Goal: Information Seeking & Learning: Learn about a topic

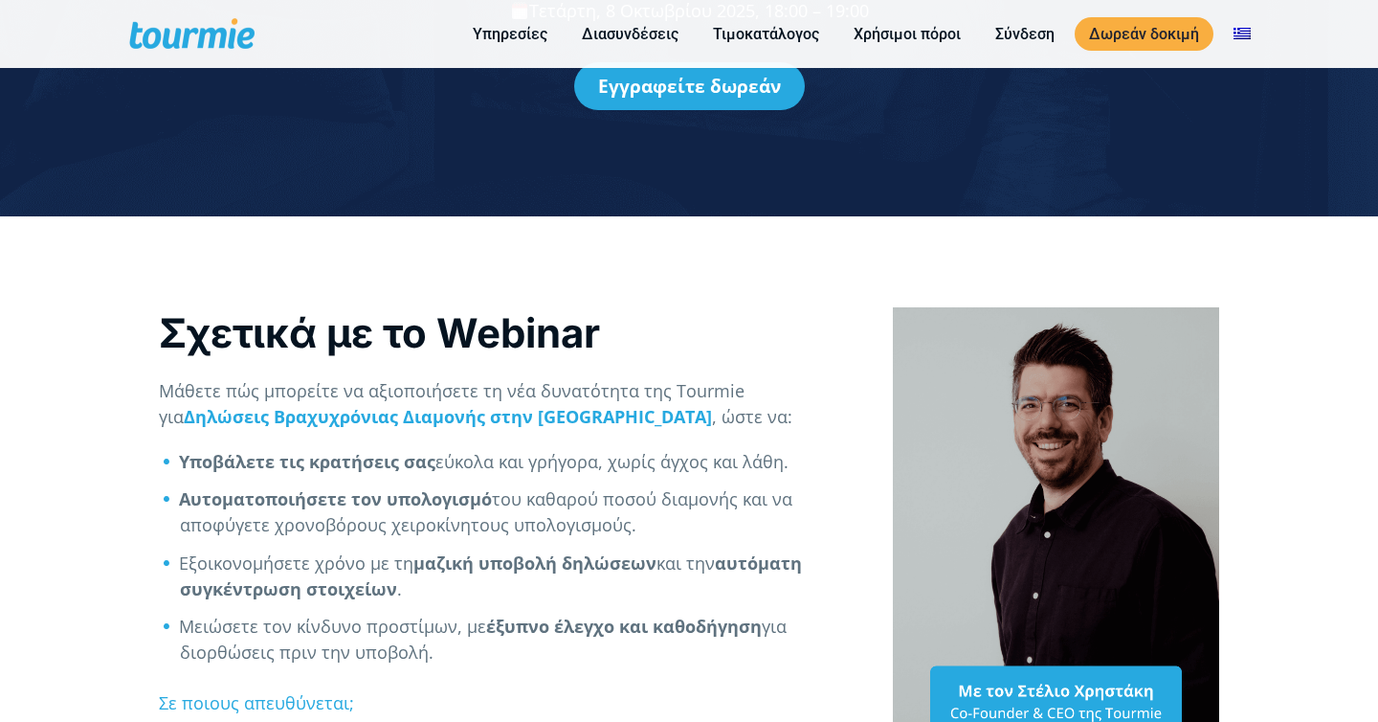
scroll to position [474, 0]
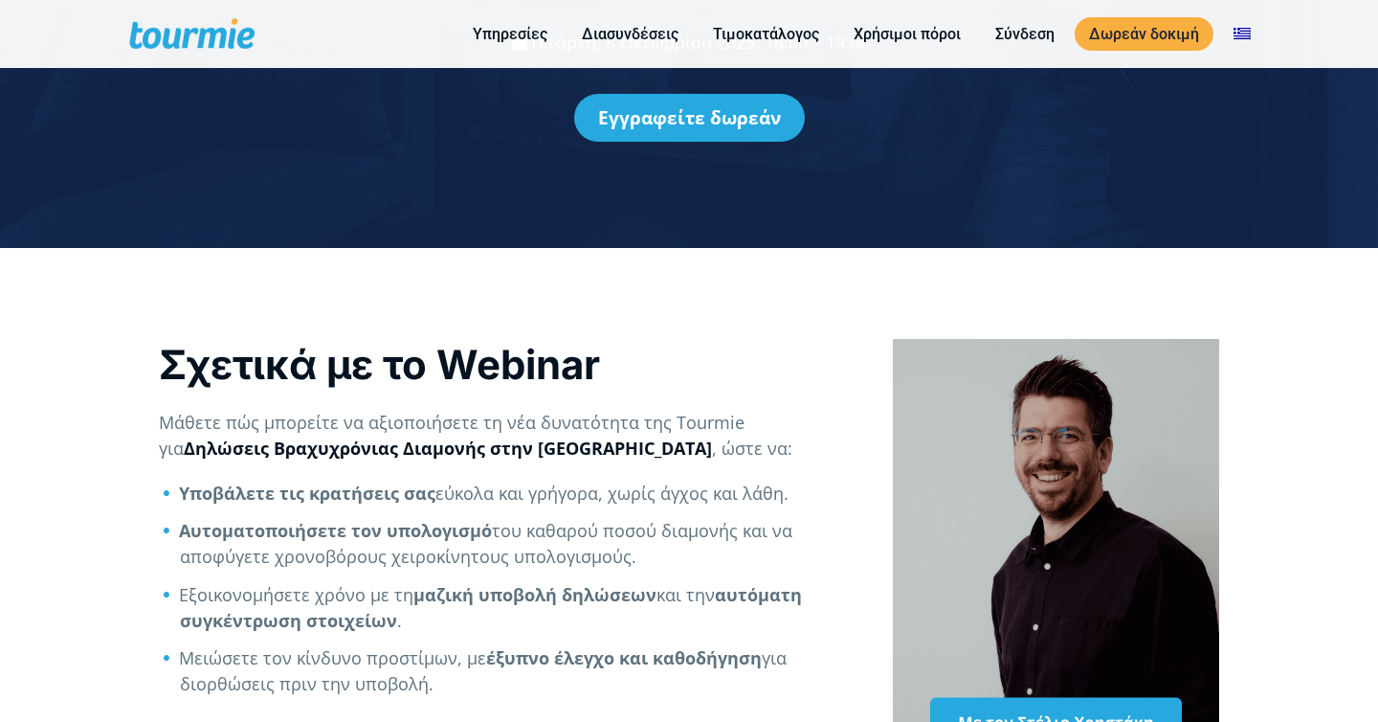
click at [449, 441] on strong "Δηλώσεις Βραχυχρόνιας Διαμονής στην ΑΑΔΕ" at bounding box center [448, 447] width 528 height 23
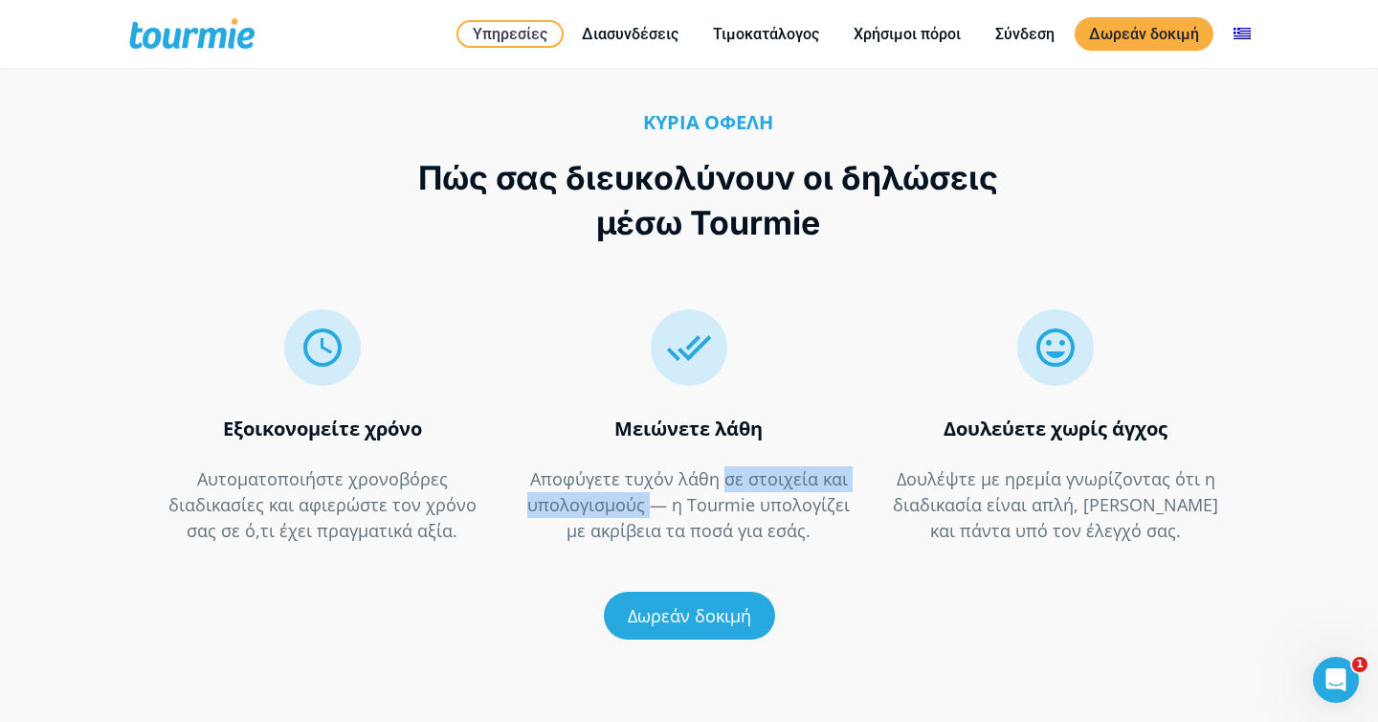
drag, startPoint x: 651, startPoint y: 482, endPoint x: 717, endPoint y: 454, distance: 72.0
click at [722, 466] on p "Αποφύγετε τυχόν λάθη σε στοιχεία και υπολογισμούς — η Tourmie υπολογίζει με ακρ…" at bounding box center [688, 505] width 326 height 78
copy p "σε στοιχεία και υπολογισμούς"
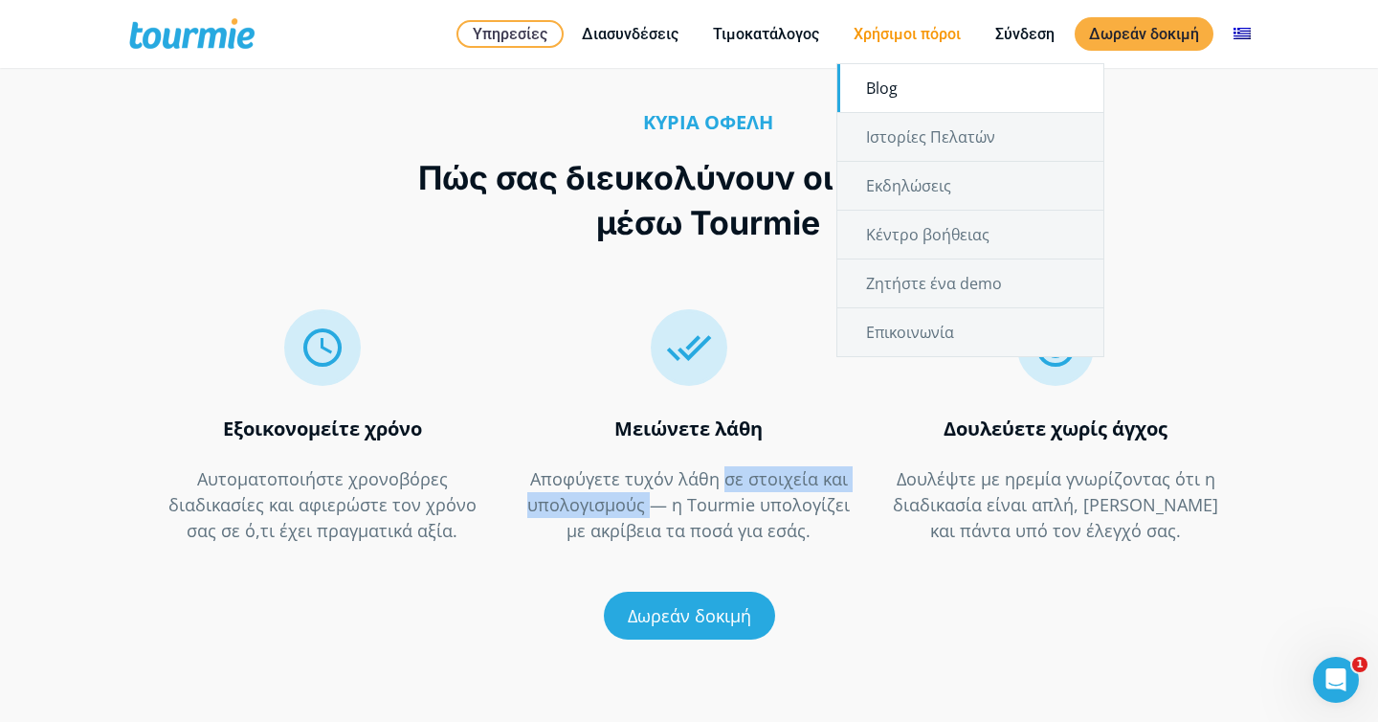
click at [882, 89] on link "Blog" at bounding box center [970, 88] width 266 height 48
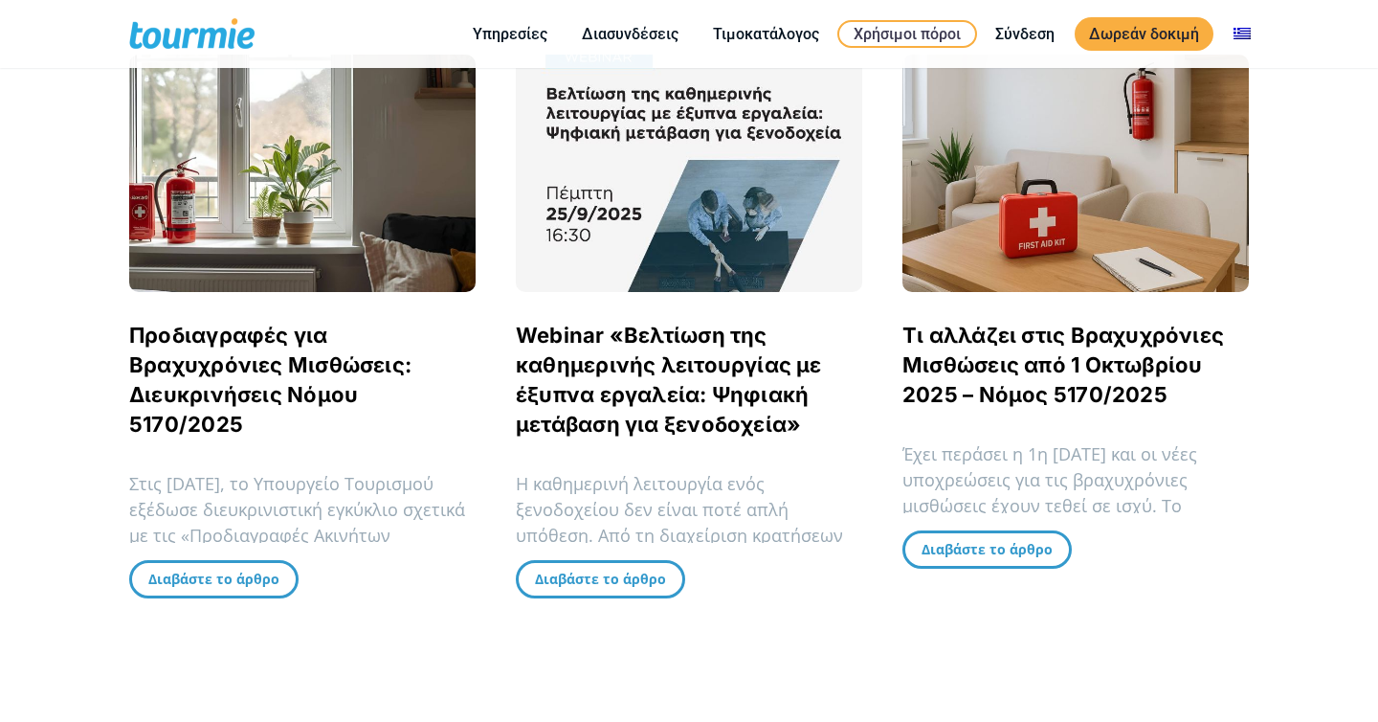
scroll to position [413, 0]
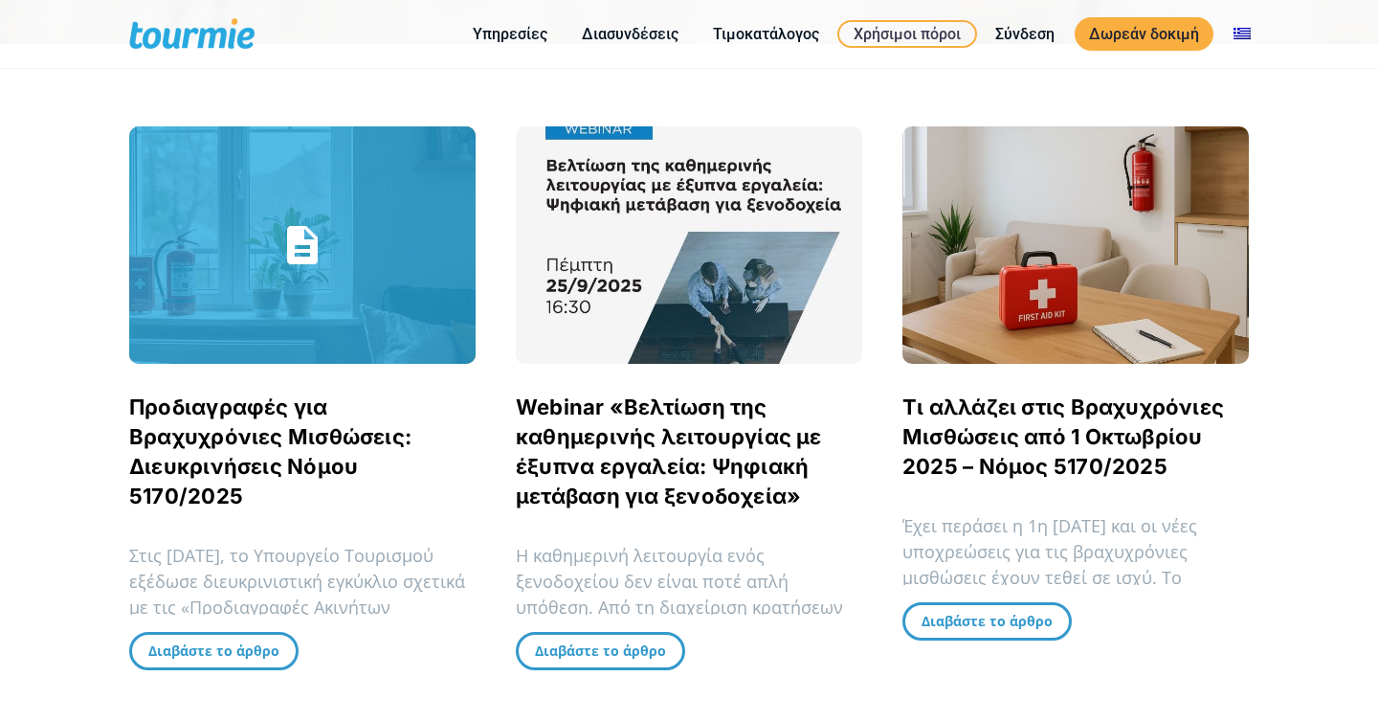
click at [351, 437] on link "Προδιαγραφές για Βραχυχρόνιες Μισθώσεις: Διευκρινήσεις Νόμου 5170/2025" at bounding box center [270, 451] width 282 height 114
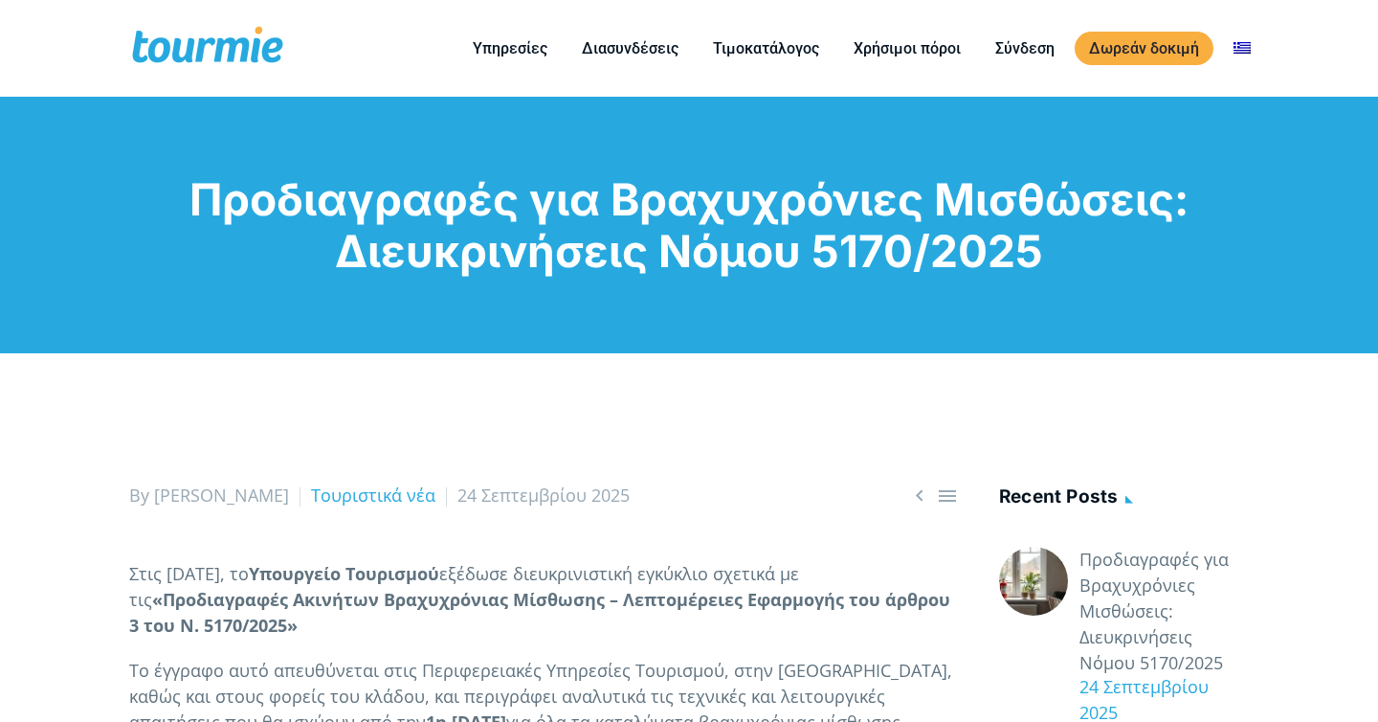
click at [433, 243] on h1 "Προδιαγραφές για Βραχυχρόνιες Μισθώσεις: Διευκρινήσεις Νόμου 5170/2025" at bounding box center [689, 224] width 1120 height 103
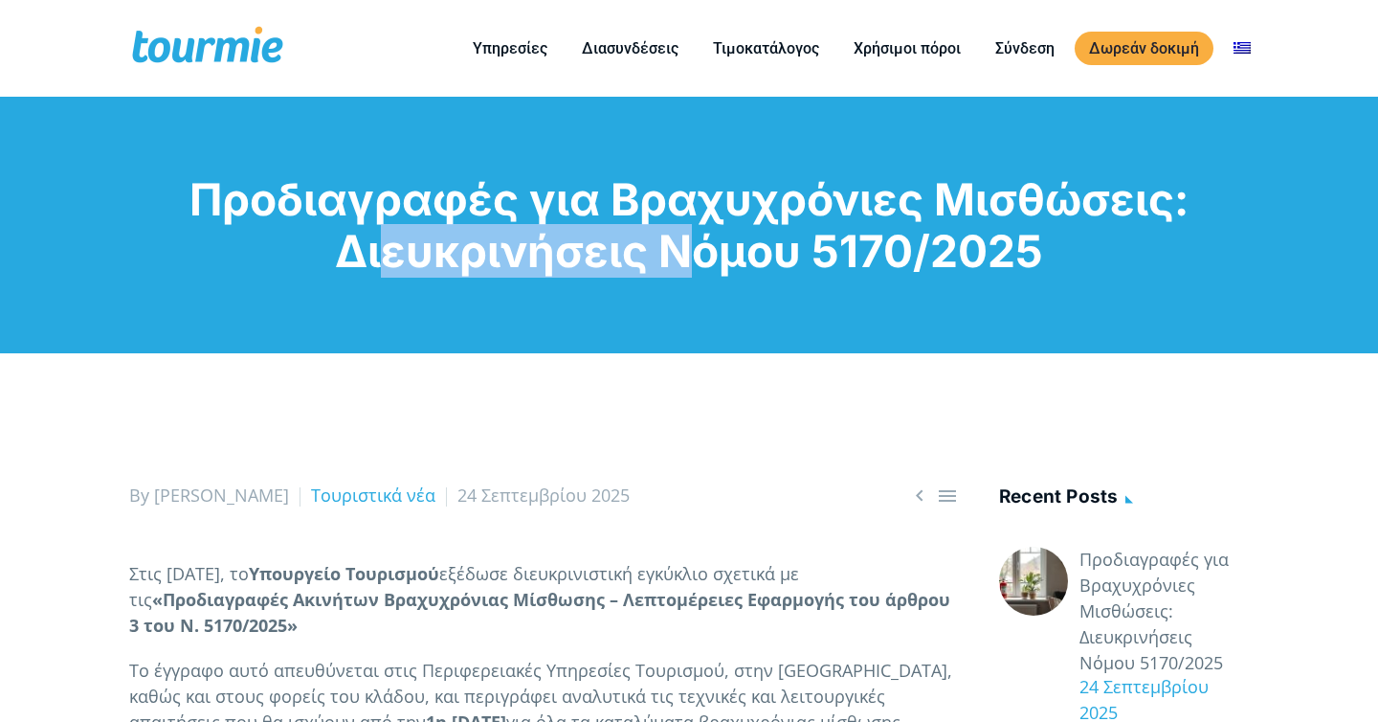
click at [433, 243] on h1 "Προδιαγραφές για Βραχυχρόνιες Μισθώσεις: Διευκρινήσεις Νόμου 5170/2025" at bounding box center [689, 224] width 1120 height 103
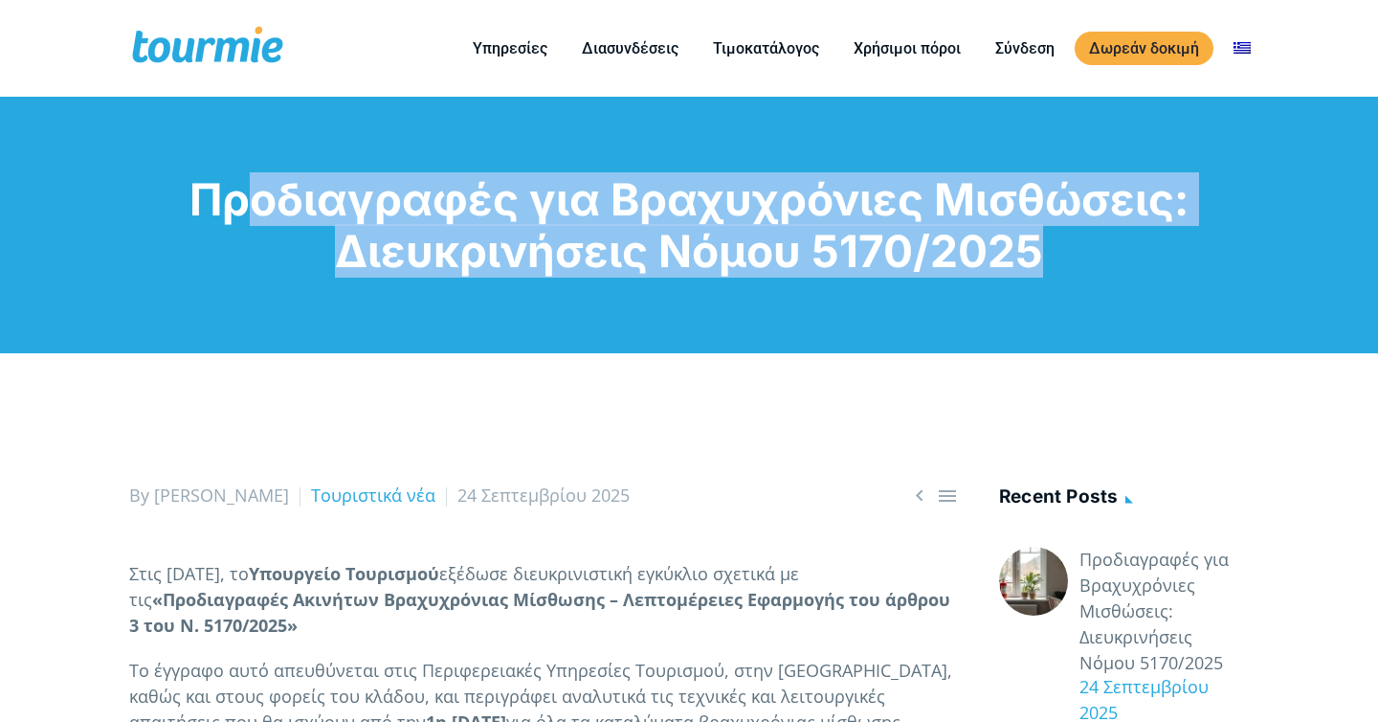
copy div "Προδιαγραφές για Βραχυχρόνιες Μισθώσεις: Διευκρινήσεις Νόμου 5170/2025"
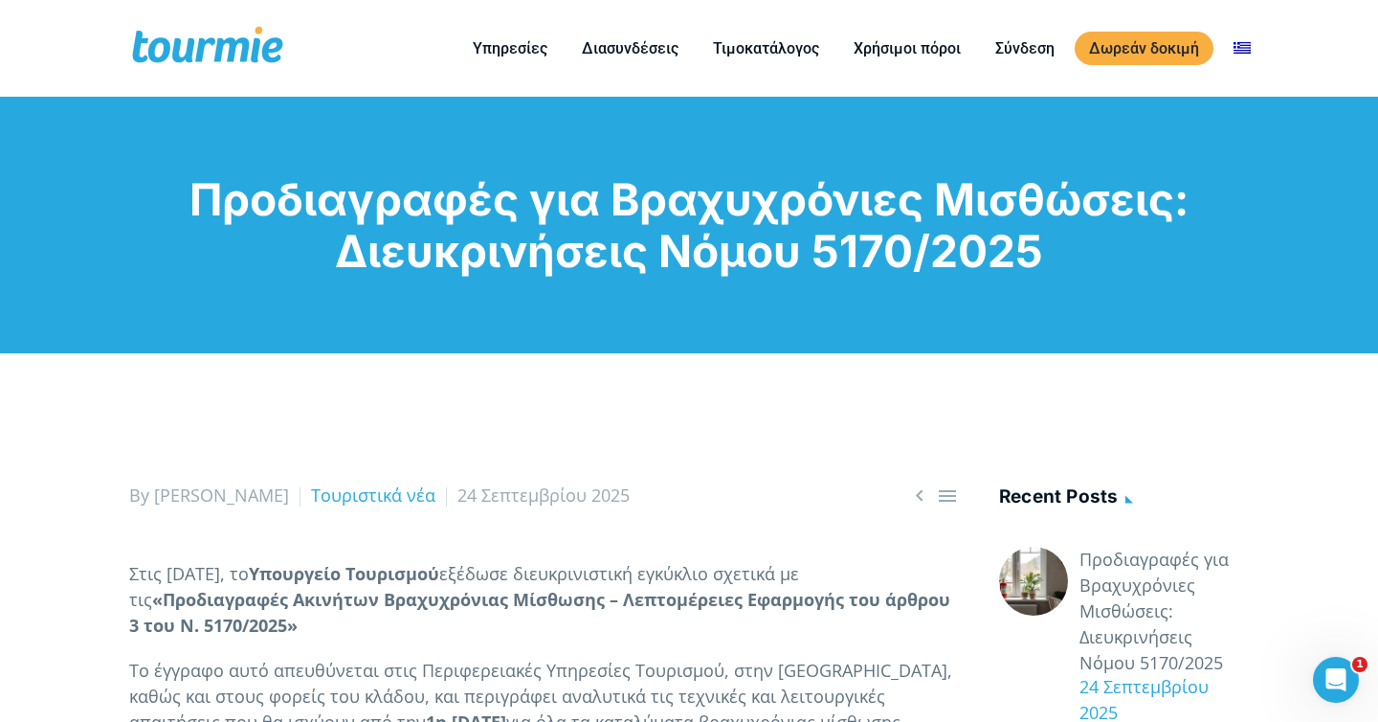
click at [832, 259] on h1 "Προδιαγραφές για Βραχυχρόνιες Μισθώσεις: Διευκρινήσεις Νόμου 5170/2025" at bounding box center [689, 224] width 1120 height 103
drag, startPoint x: 1052, startPoint y: 242, endPoint x: 346, endPoint y: 250, distance: 706.4
click at [346, 250] on h1 "Προδιαγραφές για Βραχυχρόνιες Μισθώσεις: Διευκρινήσεις Νόμου 5170/2025" at bounding box center [689, 224] width 1120 height 103
copy h1 "Διευκρινήσεις Νόμου 5170/2025"
click at [620, 167] on div "Προδιαγραφές για Βραχυχρόνιες Μισθώσεις: Διευκρινήσεις Νόμου 5170/2025" at bounding box center [689, 225] width 1378 height 257
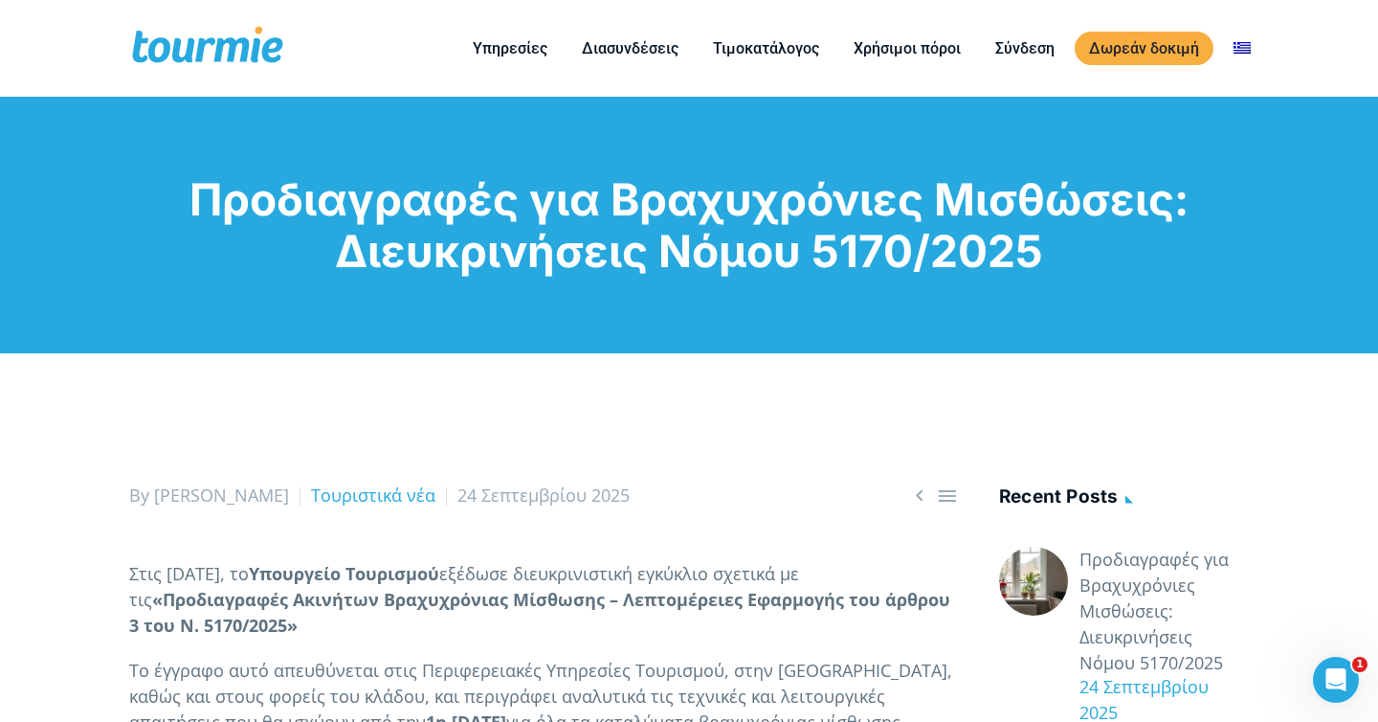
click at [632, 196] on h1 "Προδιαγραφές για Βραχυχρόνιες Μισθώσεις: Διευκρινήσεις Νόμου 5170/2025" at bounding box center [689, 224] width 1120 height 103
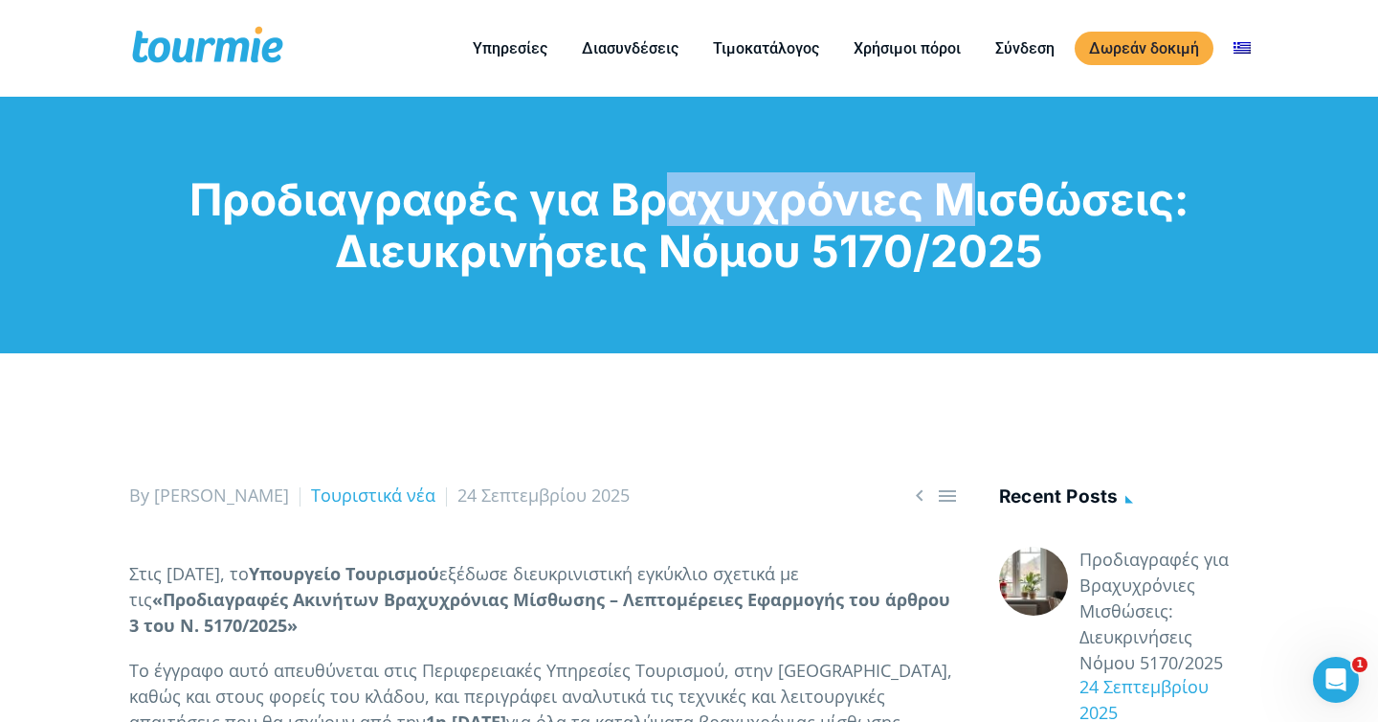
click at [632, 196] on h1 "Προδιαγραφές για Βραχυχρόνιες Μισθώσεις: Διευκρινήσεις Νόμου 5170/2025" at bounding box center [689, 224] width 1120 height 103
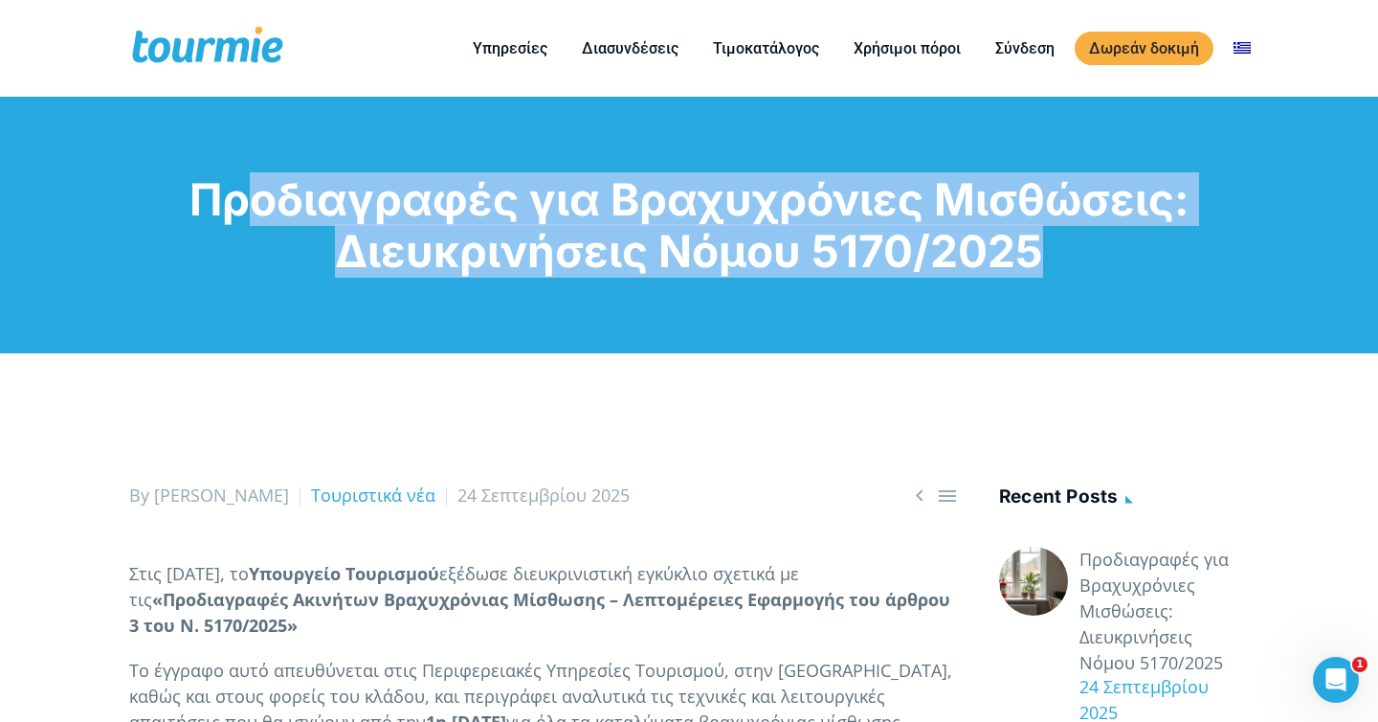
copy div "Προδιαγραφές για Βραχυχρόνιες Μισθώσεις: Διευκρινήσεις Νόμου 5170/2025"
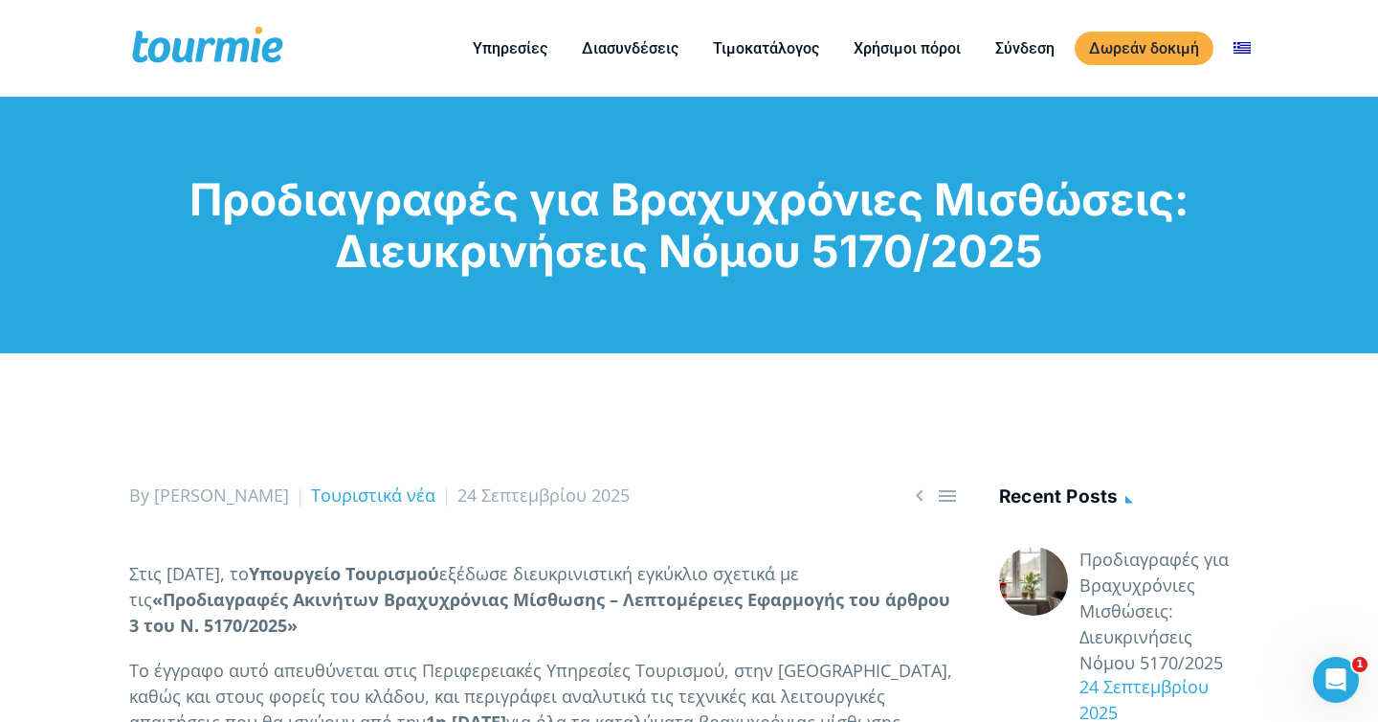
click at [1152, 189] on h1 "Προδιαγραφές για Βραχυχρόνιες Μισθώσεις: Διευκρινήσεις Νόμου 5170/2025" at bounding box center [689, 224] width 1120 height 103
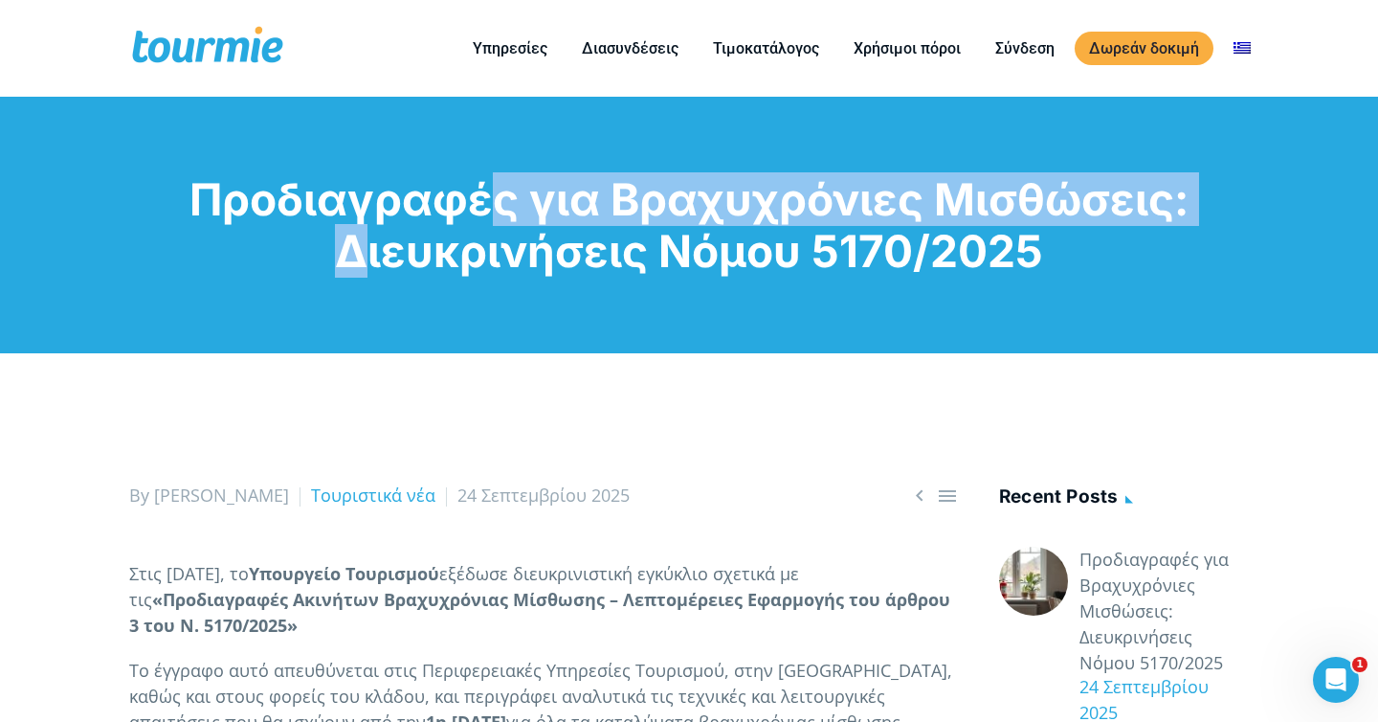
drag, startPoint x: 1207, startPoint y: 190, endPoint x: 435, endPoint y: 187, distance: 772.4
click at [436, 189] on h1 "Προδιαγραφές για Βραχυχρόνιες Μισθώσεις: Διευκρινήσεις Νόμου 5170/2025" at bounding box center [689, 224] width 1120 height 103
click at [493, 212] on h1 "Προδιαγραφές για Βραχυχρόνιες Μισθώσεις: Διευκρινήσεις Νόμου 5170/2025" at bounding box center [689, 224] width 1120 height 103
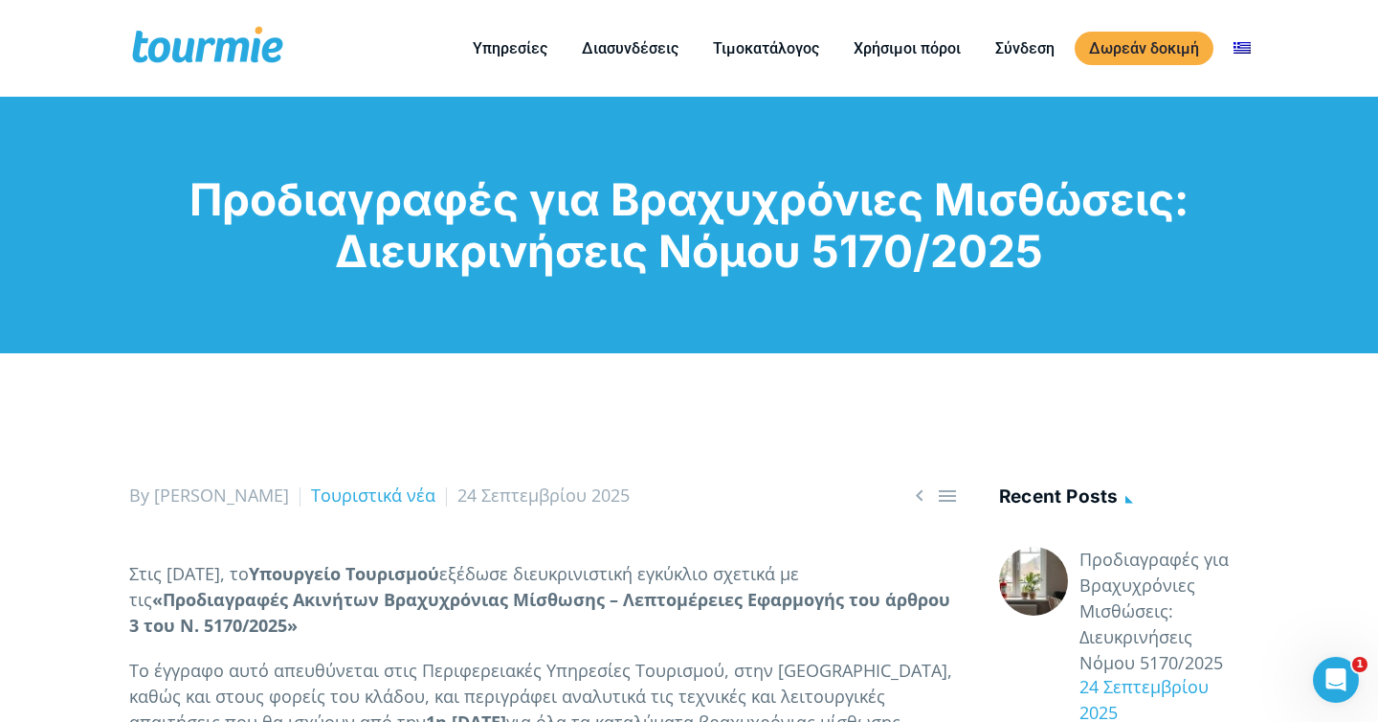
click at [493, 212] on h1 "Προδιαγραφές για Βραχυχρόνιες Μισθώσεις: Διευκρινήσεις Νόμου 5170/2025" at bounding box center [689, 224] width 1120 height 103
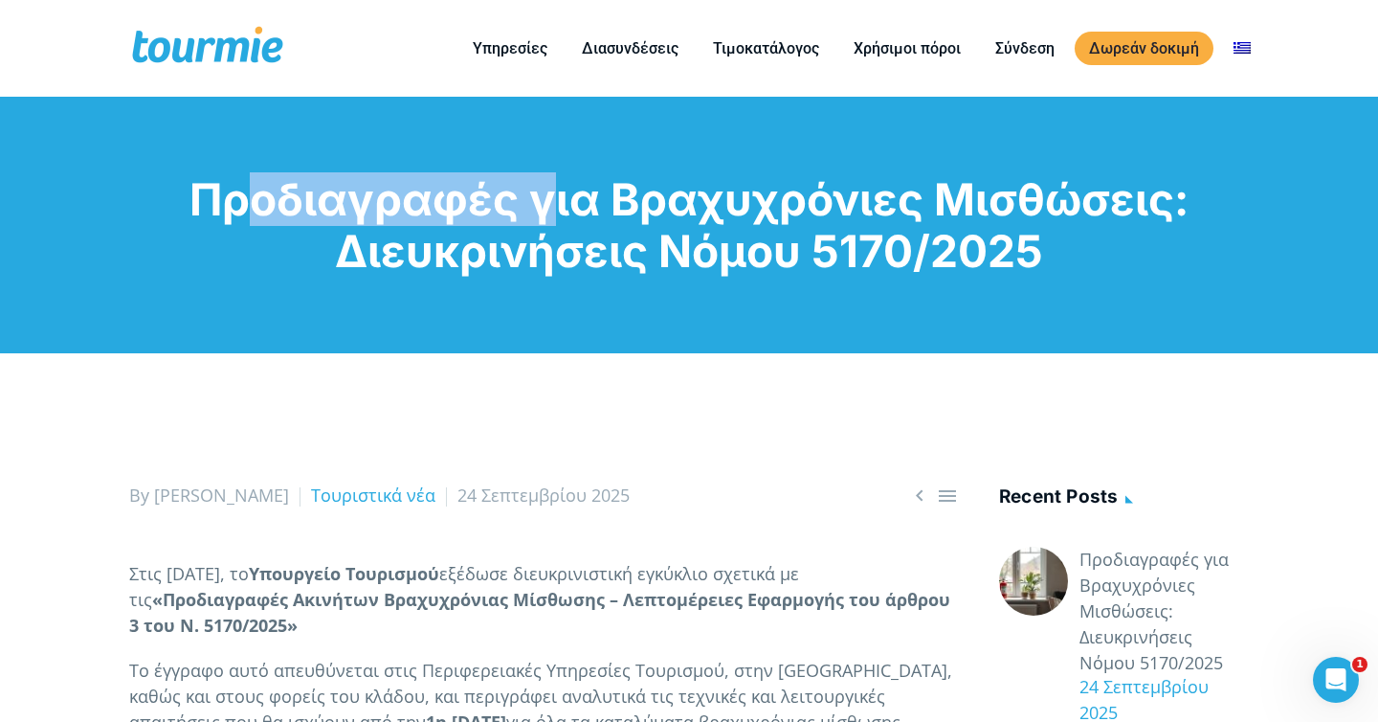
click at [493, 212] on h1 "Προδιαγραφές για Βραχυχρόνιες Μισθώσεις: Διευκρινήσεις Νόμου 5170/2025" at bounding box center [689, 224] width 1120 height 103
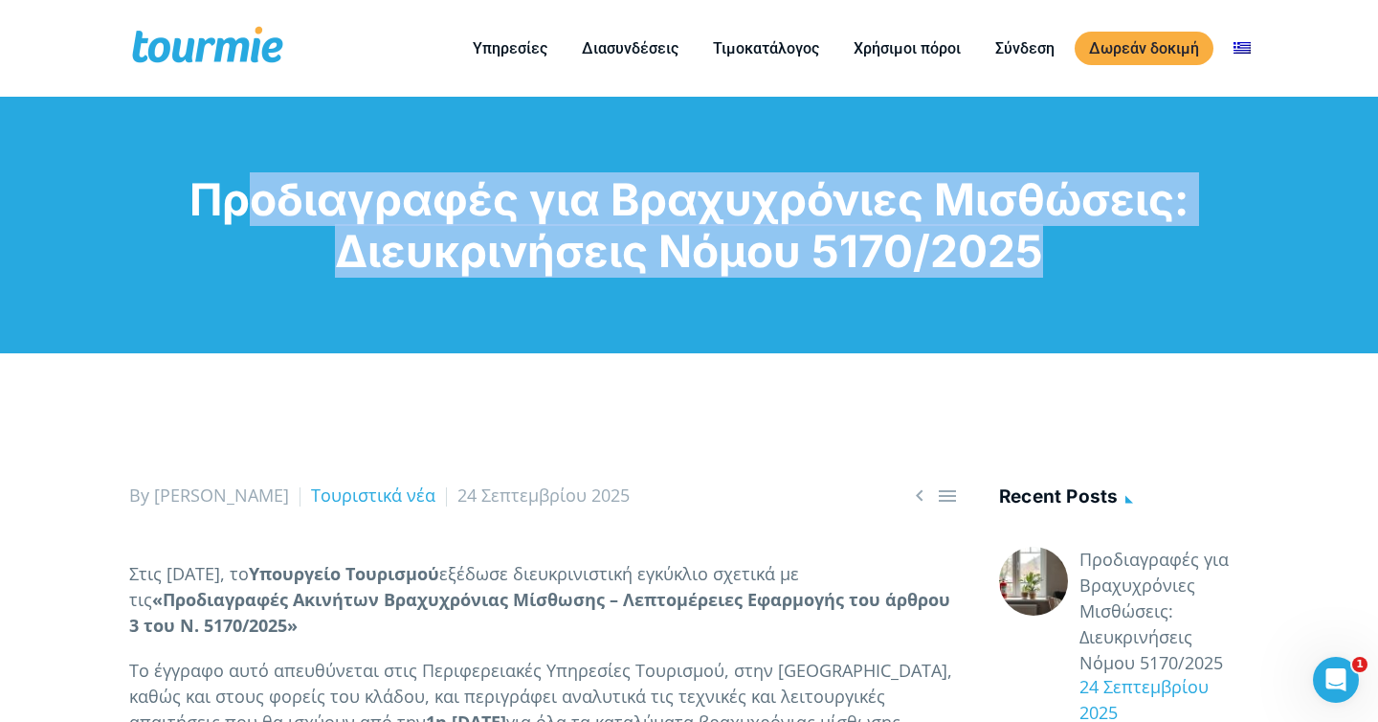
click at [493, 212] on h1 "Προδιαγραφές για Βραχυχρόνιες Μισθώσεις: Διευκρινήσεις Νόμου 5170/2025" at bounding box center [689, 224] width 1120 height 103
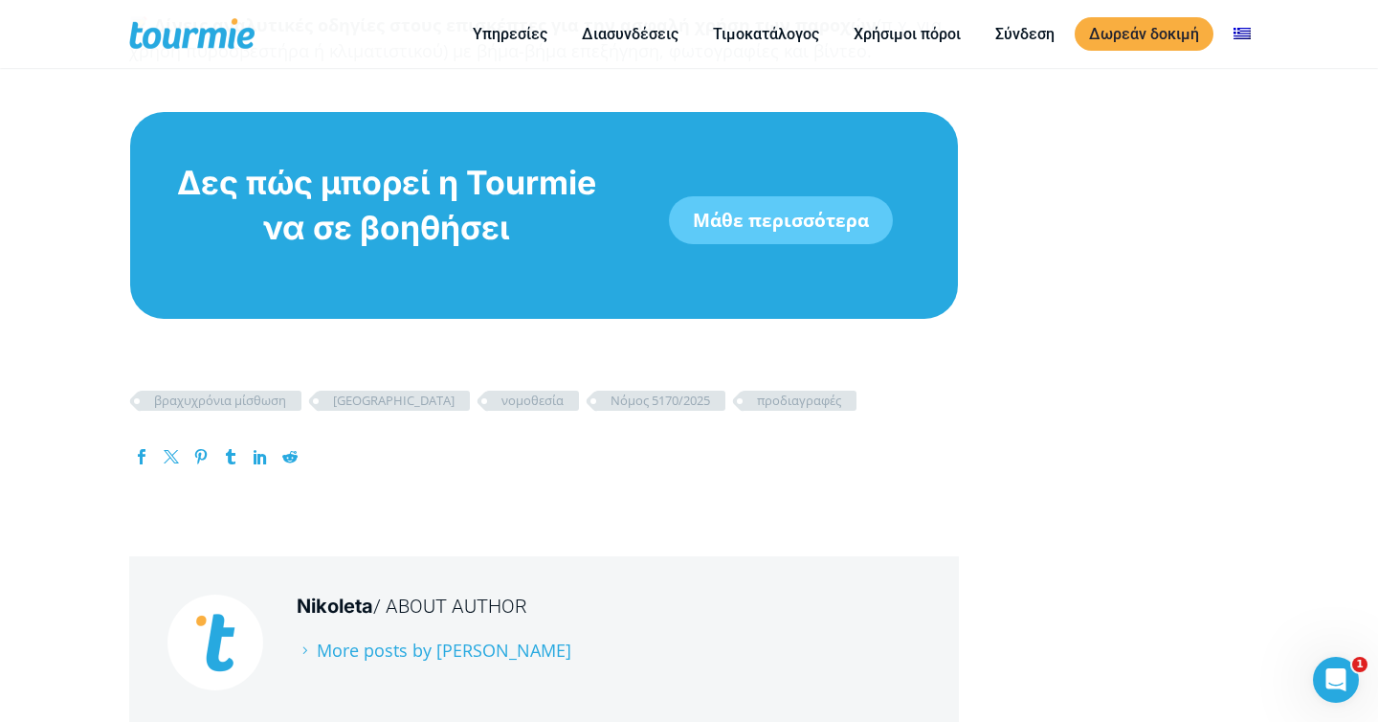
scroll to position [5699, 0]
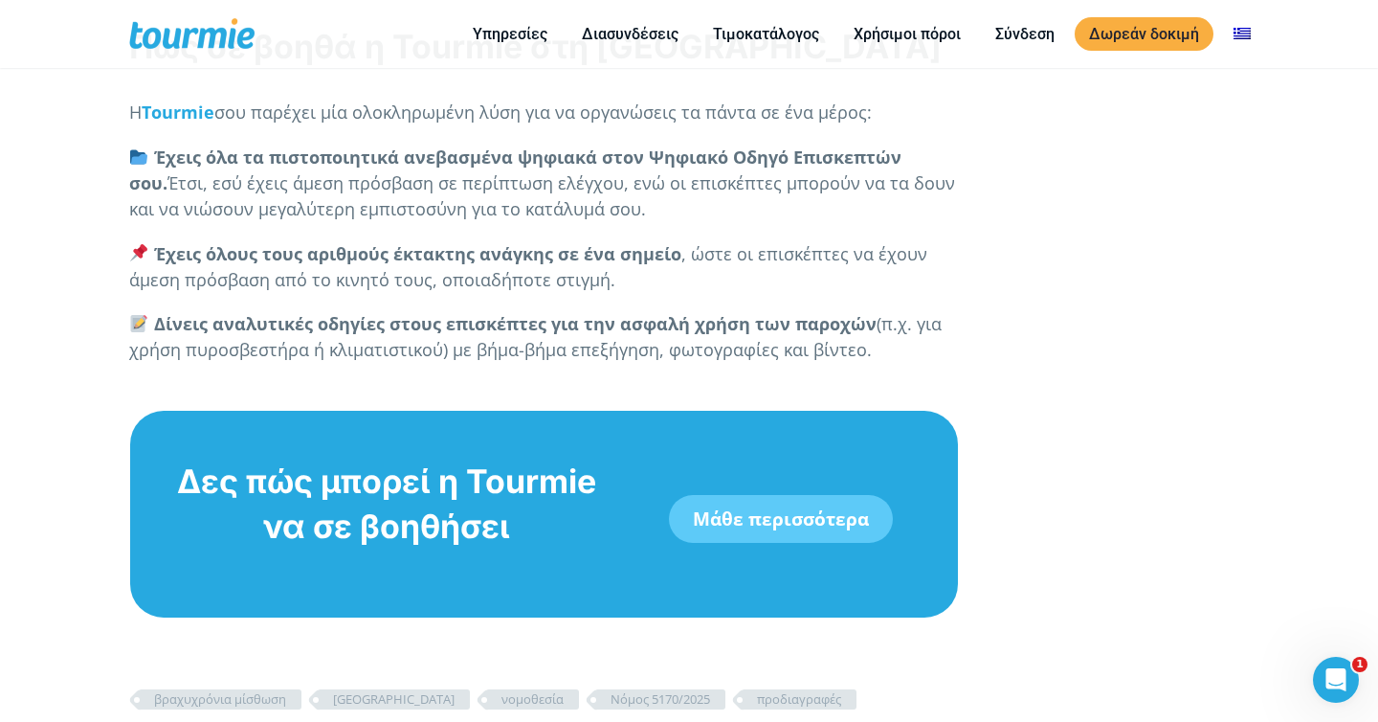
click at [718, 543] on link "Μάθε περισσότερα" at bounding box center [781, 519] width 224 height 48
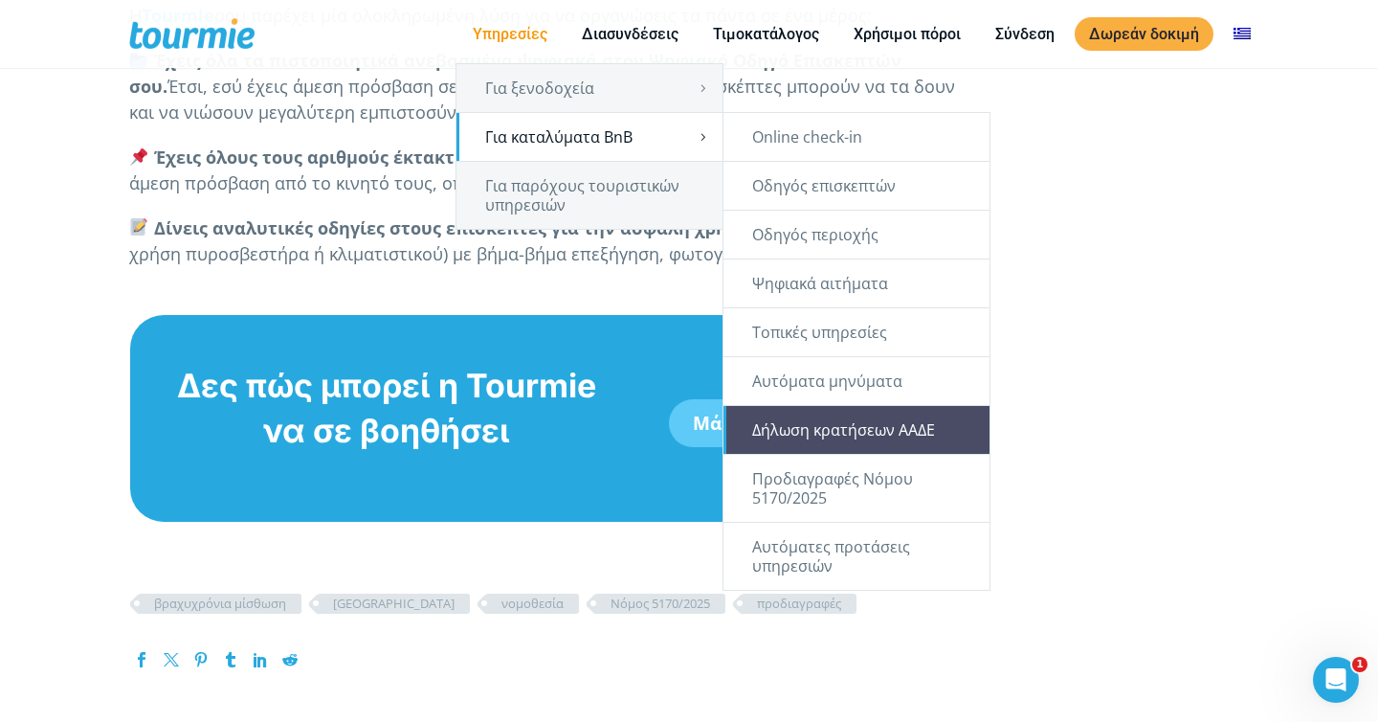
click at [787, 439] on link "Δήλωση κρατήσεων ΑΑΔΕ" at bounding box center [857, 430] width 266 height 48
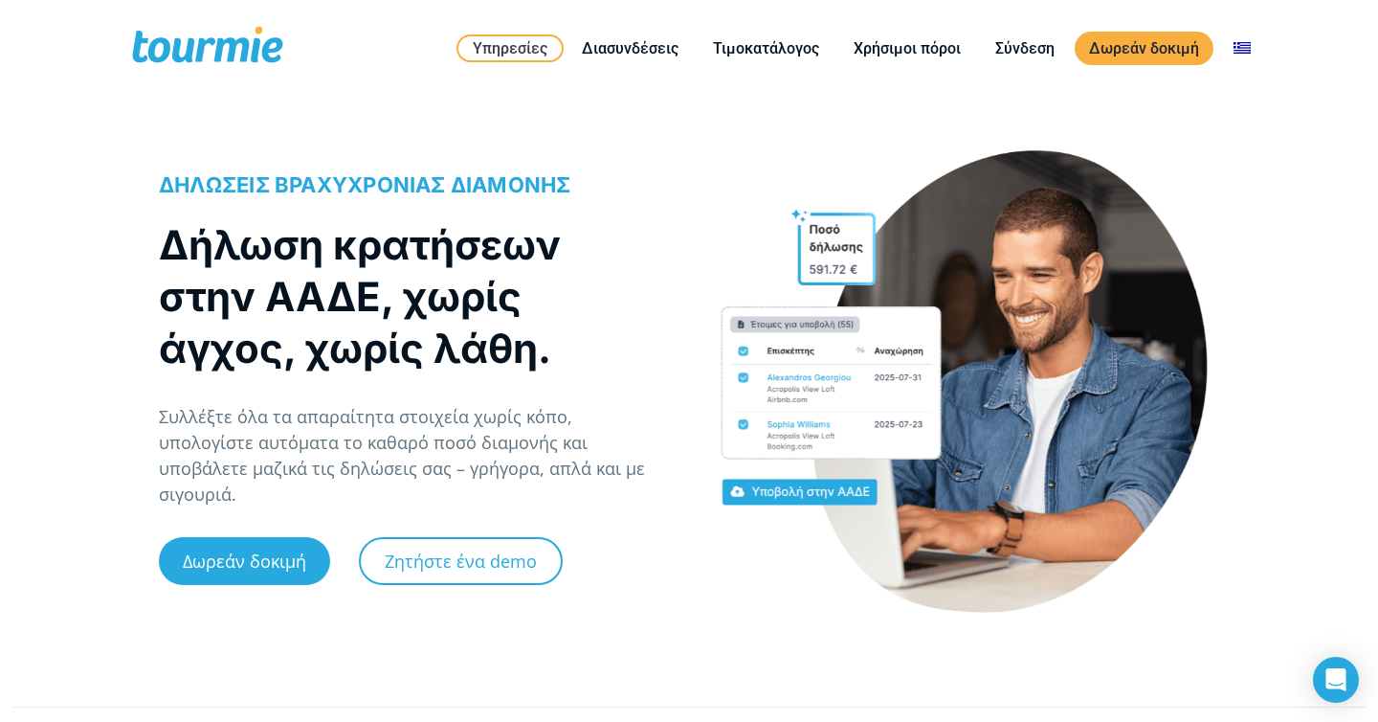
click at [457, 465] on p "Συλλέξτε όλα τα απαραίτητα στοιχεία χωρίς κόπο, υπολογίστε αυτόματα το καθαρό π…" at bounding box center [414, 455] width 510 height 103
click at [493, 352] on h1 "Δήλωση κρατήσεων στην ΑΑΔΕ, χωρίς άγχος, χωρίς λάθη." at bounding box center [404, 296] width 491 height 155
click at [574, 509] on div "ΔΗΛΩΣΕΙΣ ΒΡΑΧΥΧΡΟΝΙΑΣ ΔΙΑΜΟΝΗΣ Δήλωση κρατήσεων στην ΑΑΔΕ, χωρίς άγχος, χωρίς λ…" at bounding box center [414, 391] width 510 height 443
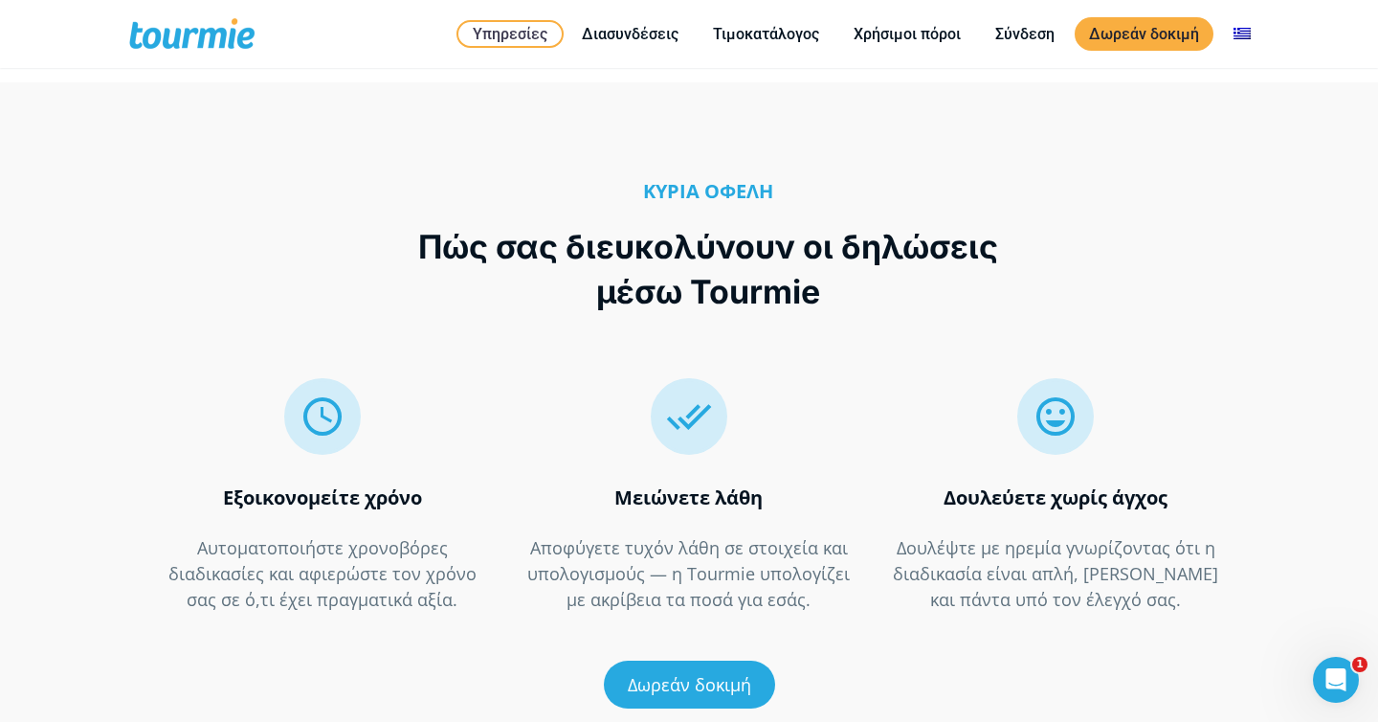
scroll to position [3329, 0]
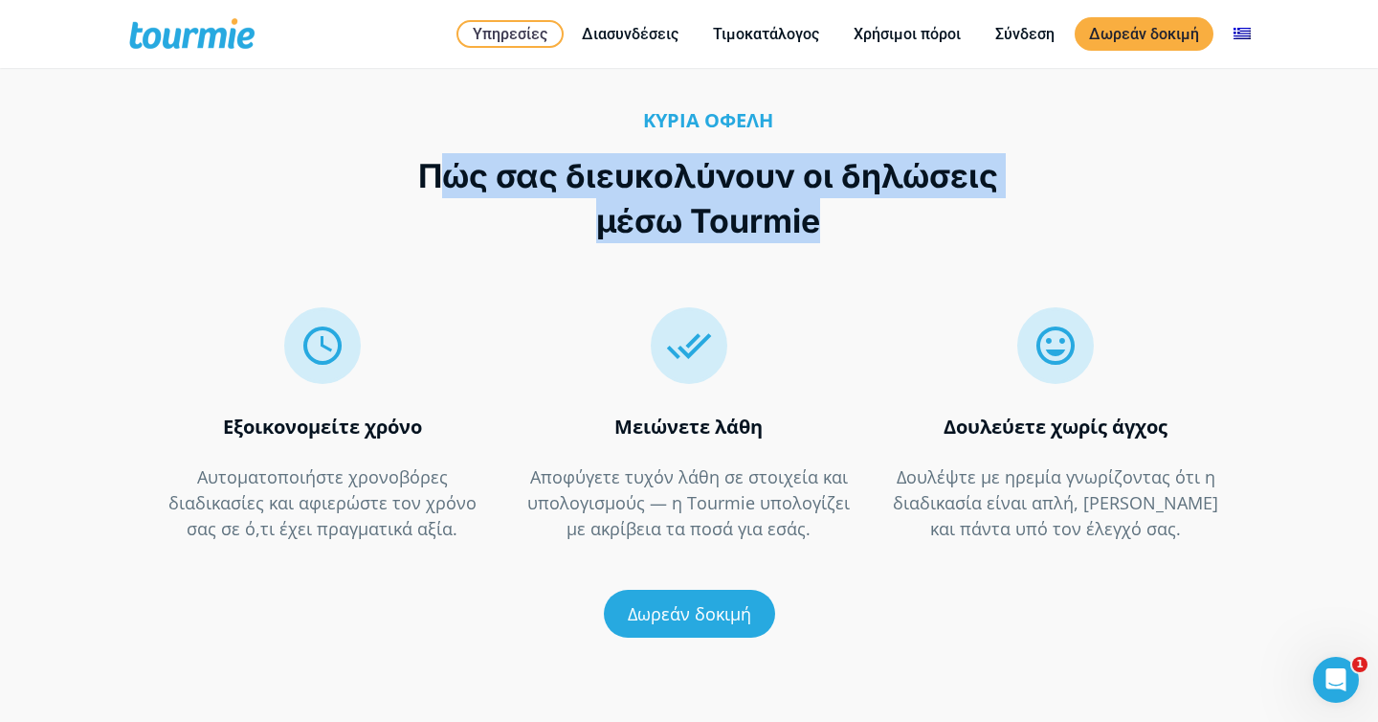
drag, startPoint x: 832, startPoint y: 199, endPoint x: 441, endPoint y: 127, distance: 397.0
click at [441, 153] on h2 "Πώς σας διευκολύνουν οι δηλώσεις μέσω Tourmie" at bounding box center [708, 198] width 620 height 90
copy h2 "ώς σας διευκολύνουν οι δηλώσεις μέσω Tourmie"
click at [440, 157] on h2 "Πώς σας διευκολύνουν οι δηλώσεις μέσω Tourmie" at bounding box center [708, 198] width 620 height 90
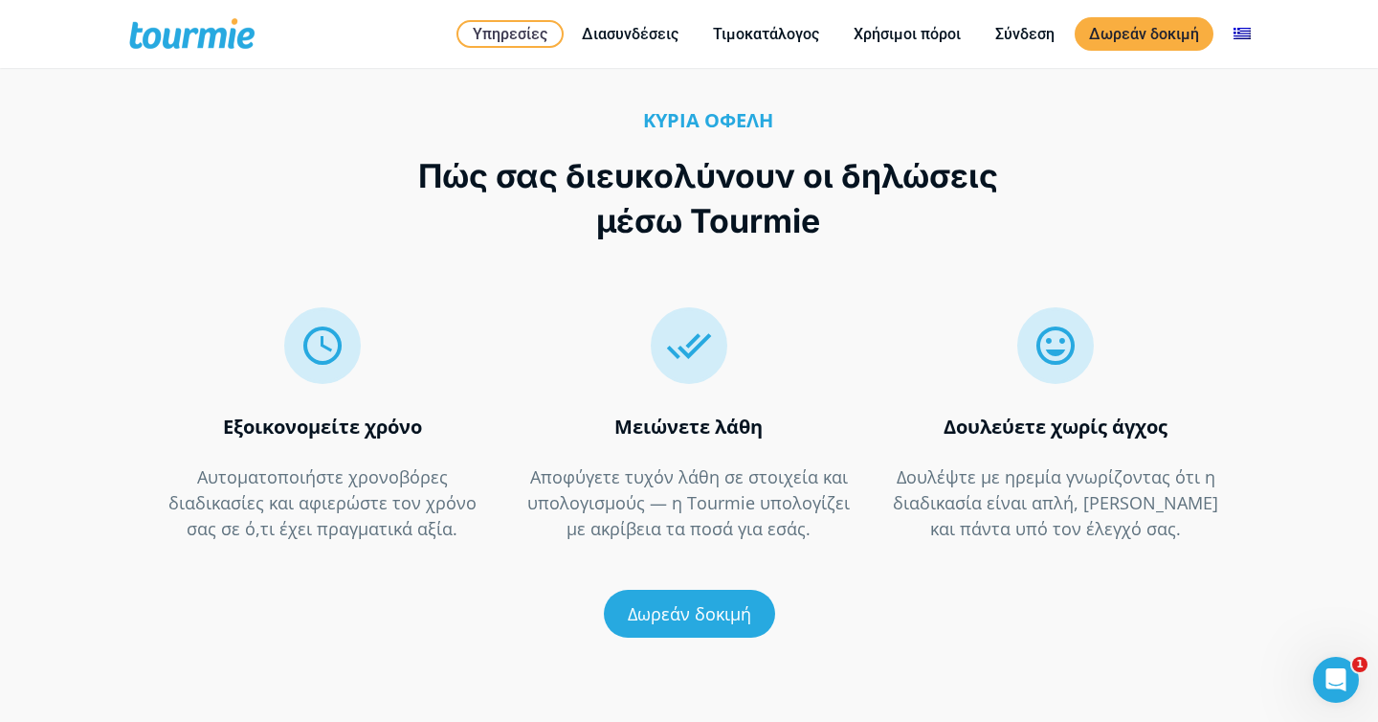
click at [440, 157] on h2 "Πώς σας διευκολύνουν οι δηλώσεις μέσω Tourmie" at bounding box center [708, 198] width 620 height 90
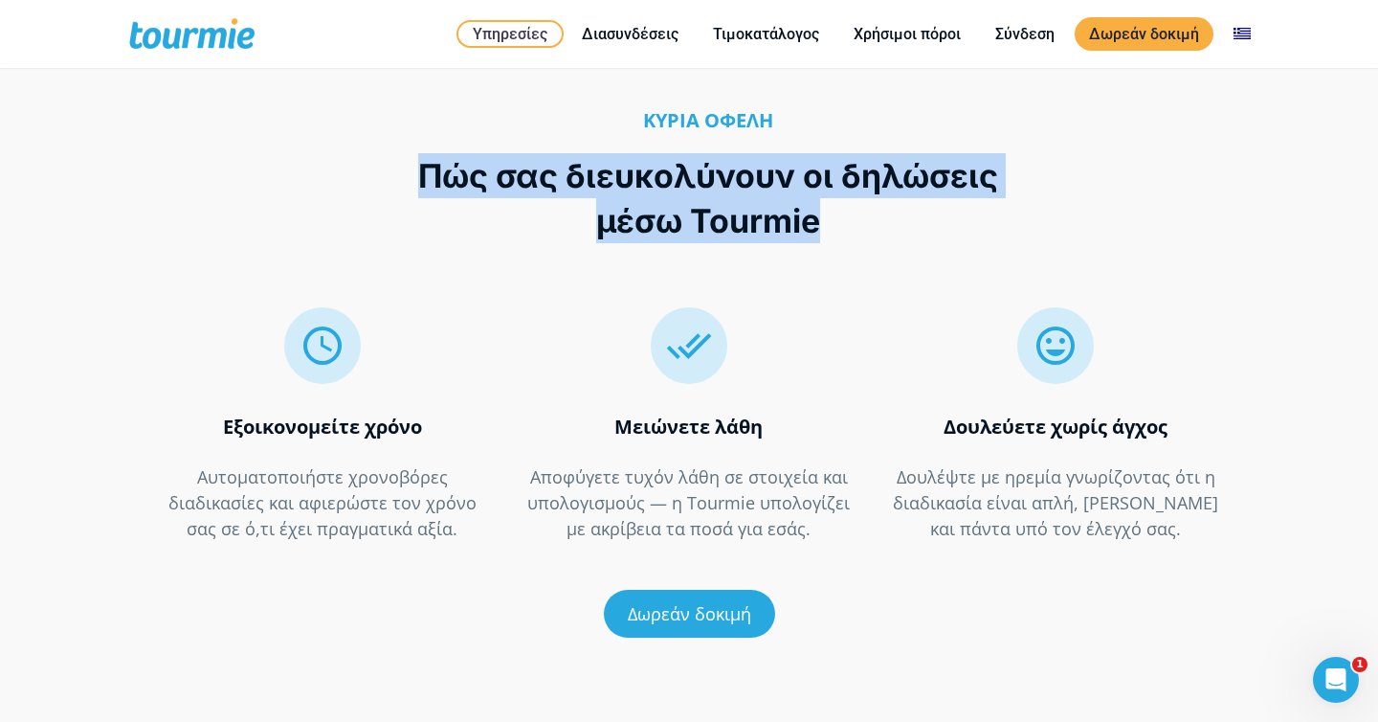
click at [388, 413] on strong "Εξοικονομείτε χρόνο" at bounding box center [322, 426] width 199 height 26
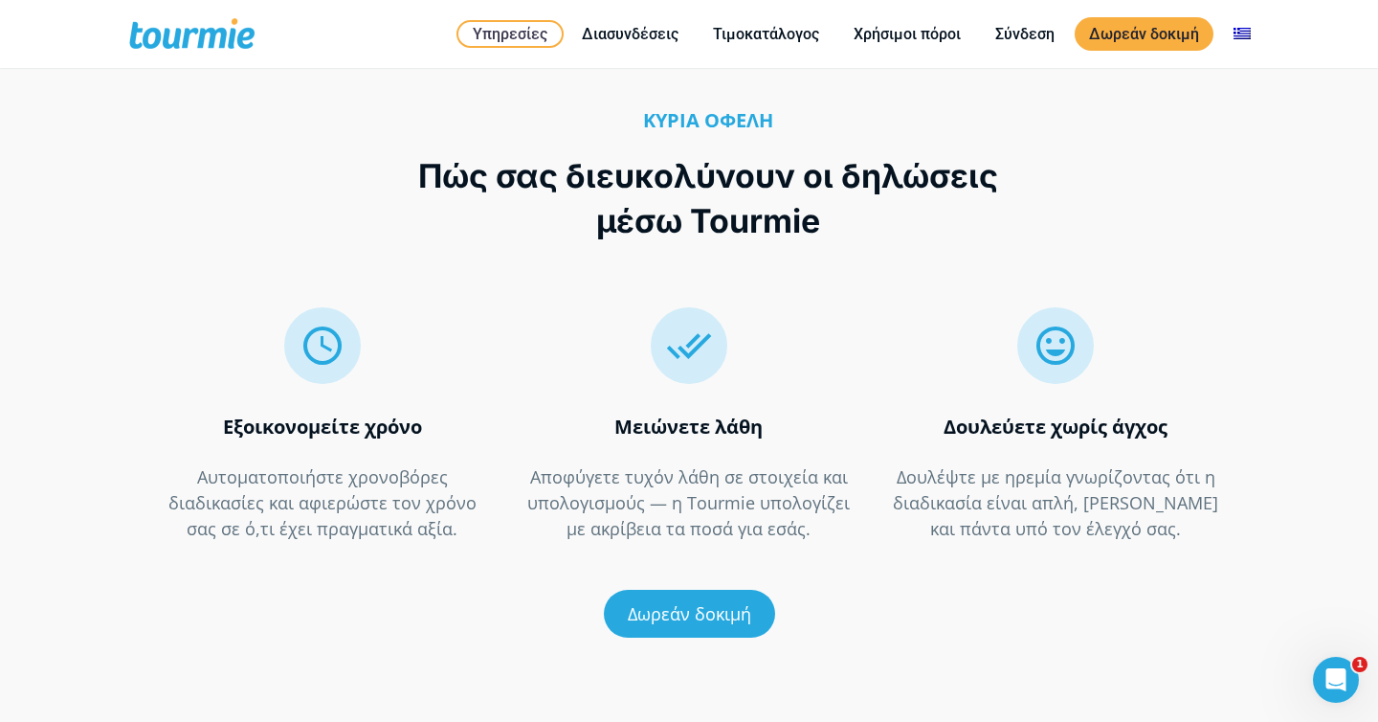
click at [388, 413] on strong "Εξοικονομείτε χρόνο" at bounding box center [322, 426] width 199 height 26
copy strong "χρόνο"
drag, startPoint x: 663, startPoint y: 403, endPoint x: 769, endPoint y: 403, distance: 105.3
click at [769, 413] on p "Μειώνετε λάθη" at bounding box center [688, 426] width 326 height 26
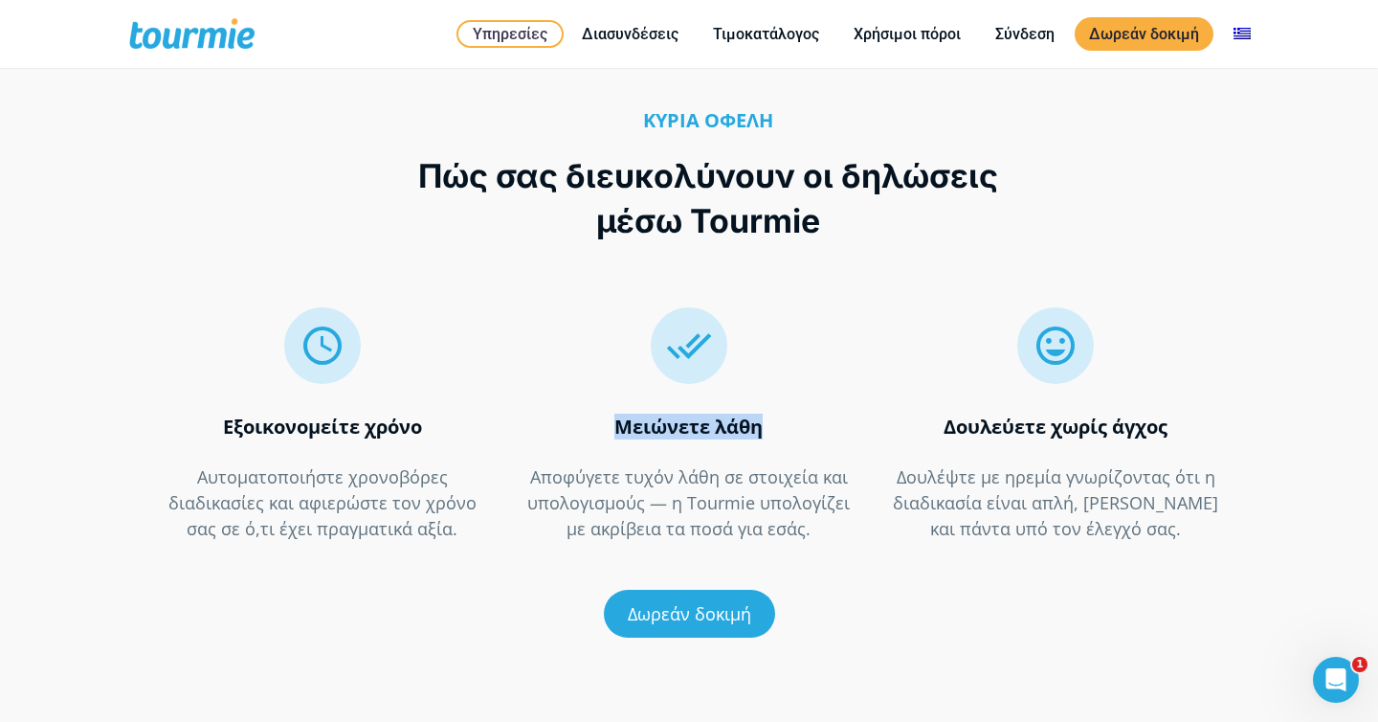
copy strong "Μειώνετε λάθη"
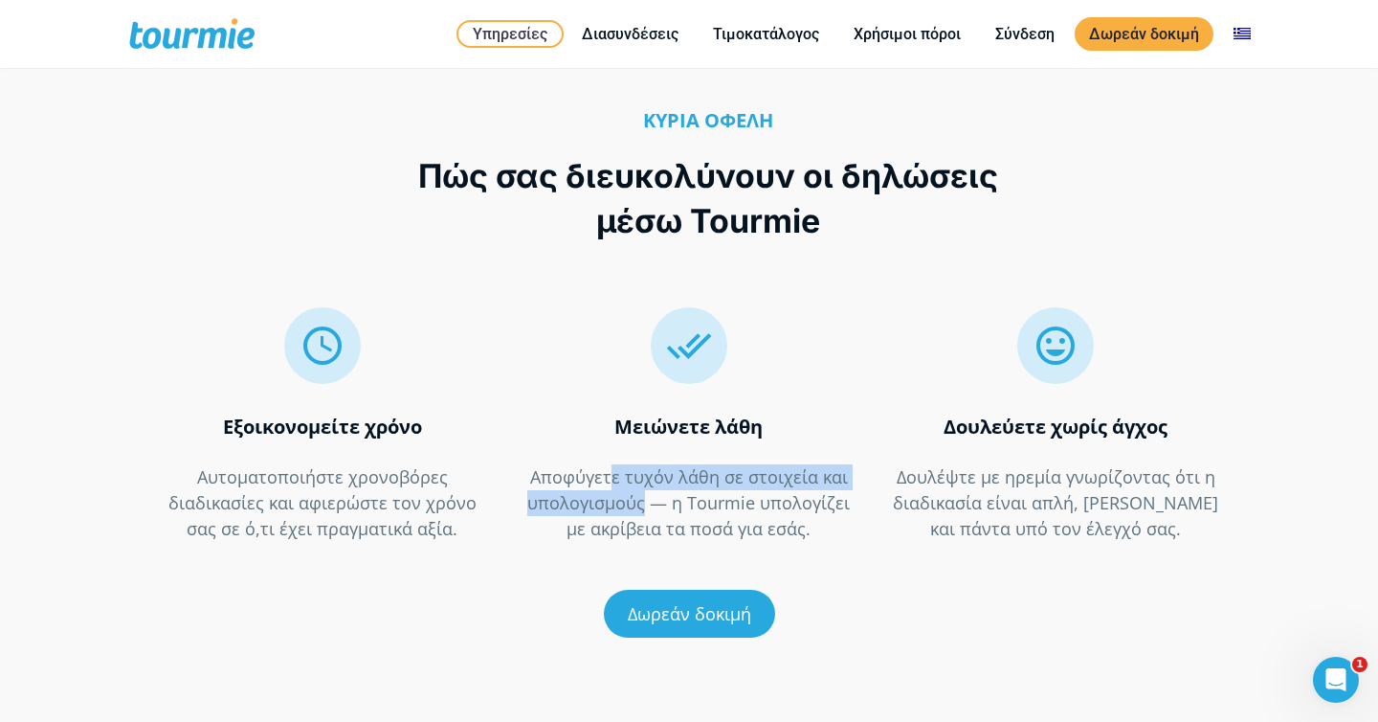
drag, startPoint x: 616, startPoint y: 455, endPoint x: 648, endPoint y: 481, distance: 41.4
click at [648, 482] on p "Αποφύγετε τυχόν λάθη σε στοιχεία και υπολογισμούς — η Tourmie υπολογίζει με ακρ…" at bounding box center [688, 503] width 326 height 78
copy p "ε τυχόν λάθη σε στοιχεία και υπολογισμούς"
click at [545, 413] on p "Μειώνετε λάθη" at bounding box center [688, 426] width 326 height 26
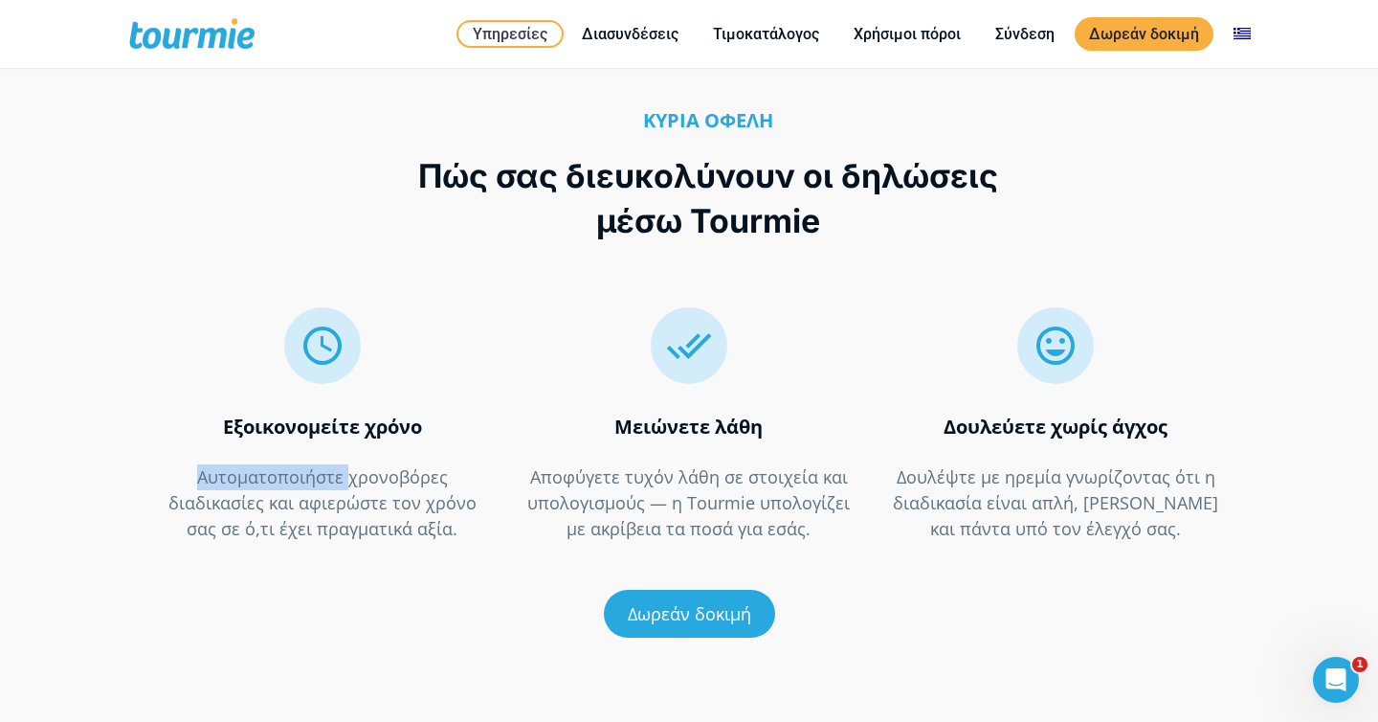
drag, startPoint x: 346, startPoint y: 455, endPoint x: 189, endPoint y: 454, distance: 157.0
click at [189, 464] on p "Αυτοματοποιήστε χρονοβόρες διαδικασίες και αφιερώστε τον χρόνο σας σε ό,τι έχει…" at bounding box center [322, 503] width 326 height 78
copy p "Αυτοματοποιήστε"
drag, startPoint x: 946, startPoint y: 400, endPoint x: 1170, endPoint y: 400, distance: 224.0
click at [1171, 413] on p "Δουλεύετε χωρίς άγχος" at bounding box center [1056, 426] width 326 height 26
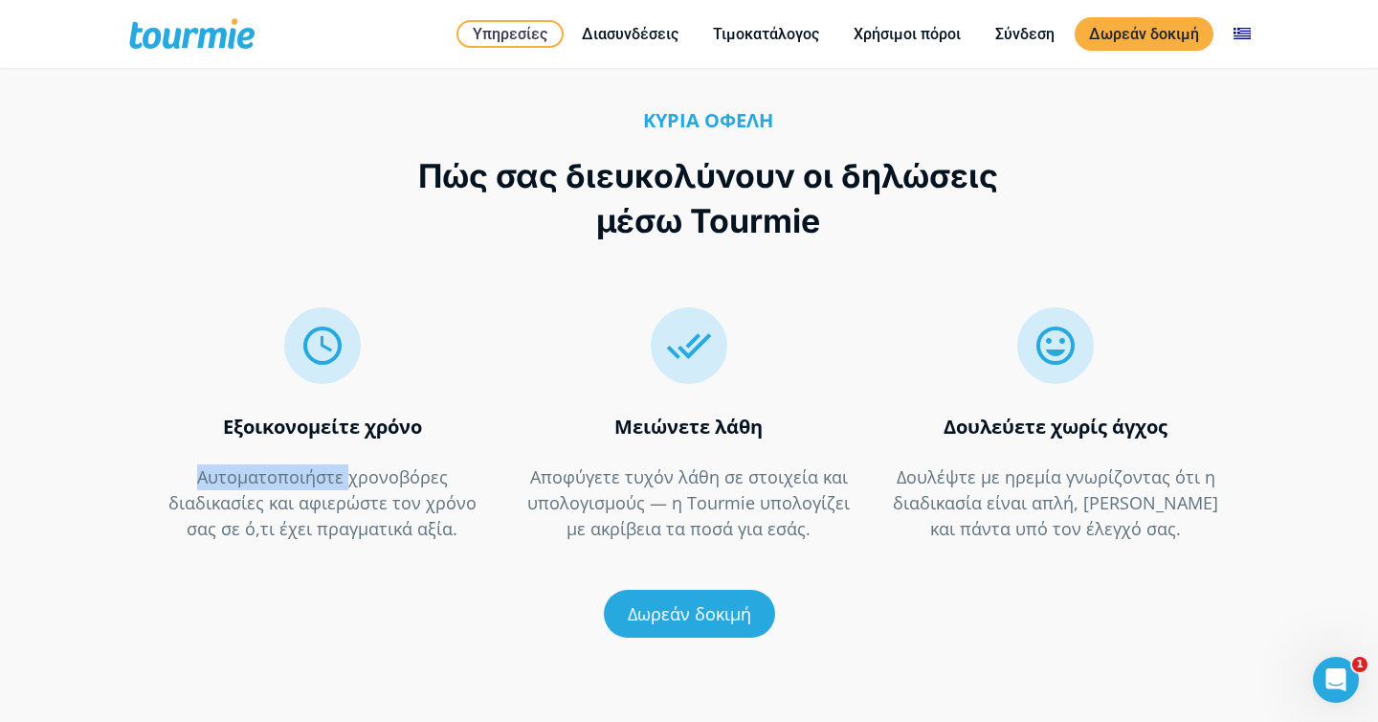
copy strong "Δουλεύετε χωρίς άγχος"
click at [1019, 502] on p "Δουλέψτε με ηρεμία γνωρίζοντας ότι η διαδικασία είναι απλή, καθοδηγούμενη και π…" at bounding box center [1056, 503] width 326 height 78
drag, startPoint x: 1184, startPoint y: 516, endPoint x: 1048, endPoint y: 495, distance: 137.5
click at [1049, 495] on div "  Δουλεύετε χωρίς άγχος Δουλέψτε με ηρεμία γνωρίζοντας ότι η διαδικασία είναι…" at bounding box center [1056, 417] width 367 height 287
click at [934, 502] on p "Δουλέψτε με ηρεμία γνωρίζοντας ότι η διαδικασία είναι απλή, καθοδηγούμενη και π…" at bounding box center [1056, 503] width 326 height 78
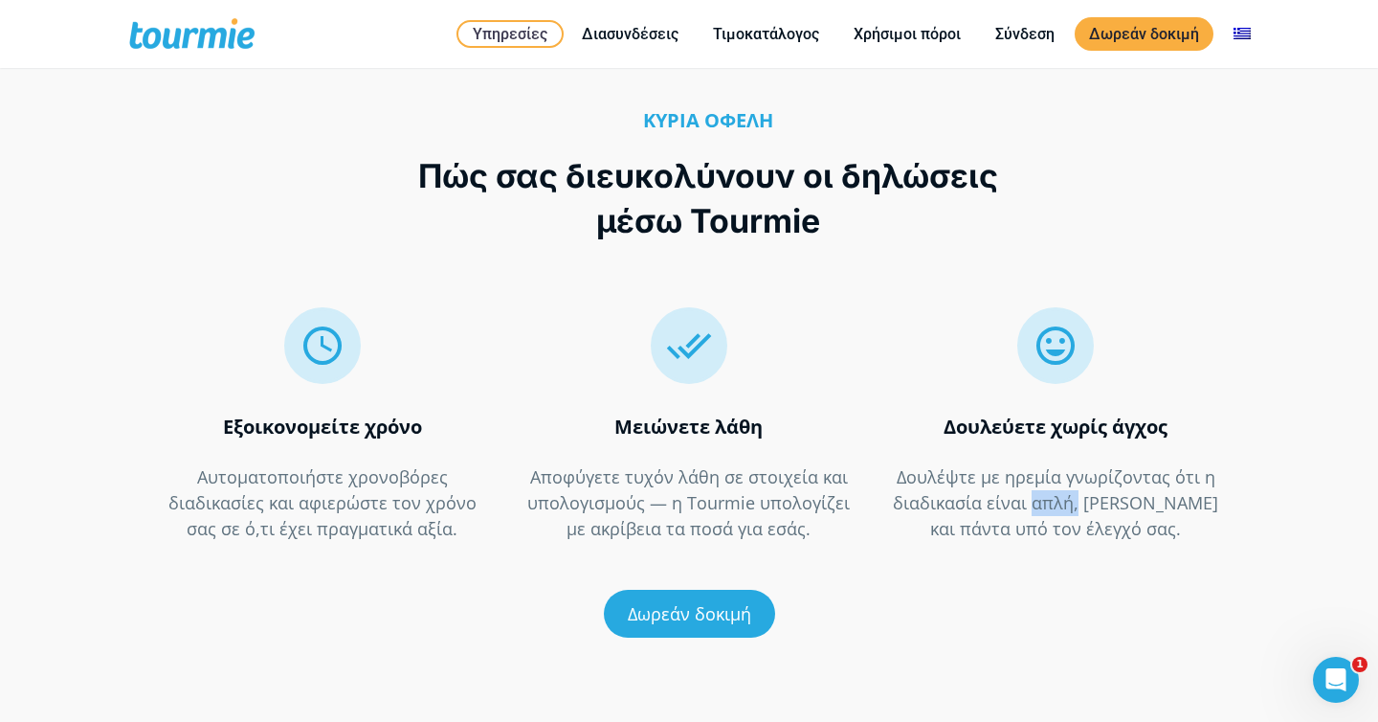
drag, startPoint x: 1080, startPoint y: 479, endPoint x: 1028, endPoint y: 462, distance: 54.2
click at [1028, 464] on p "Δουλέψτε με ηρεμία γνωρίζοντας ότι η διαδικασία είναι απλή, καθοδηγούμενη και π…" at bounding box center [1056, 503] width 326 height 78
click at [1106, 494] on p "Δουλέψτε με ηρεμία γνωρίζοντας ότι η διαδικασία είναι απλή, καθοδηγούμενη και π…" at bounding box center [1056, 503] width 326 height 78
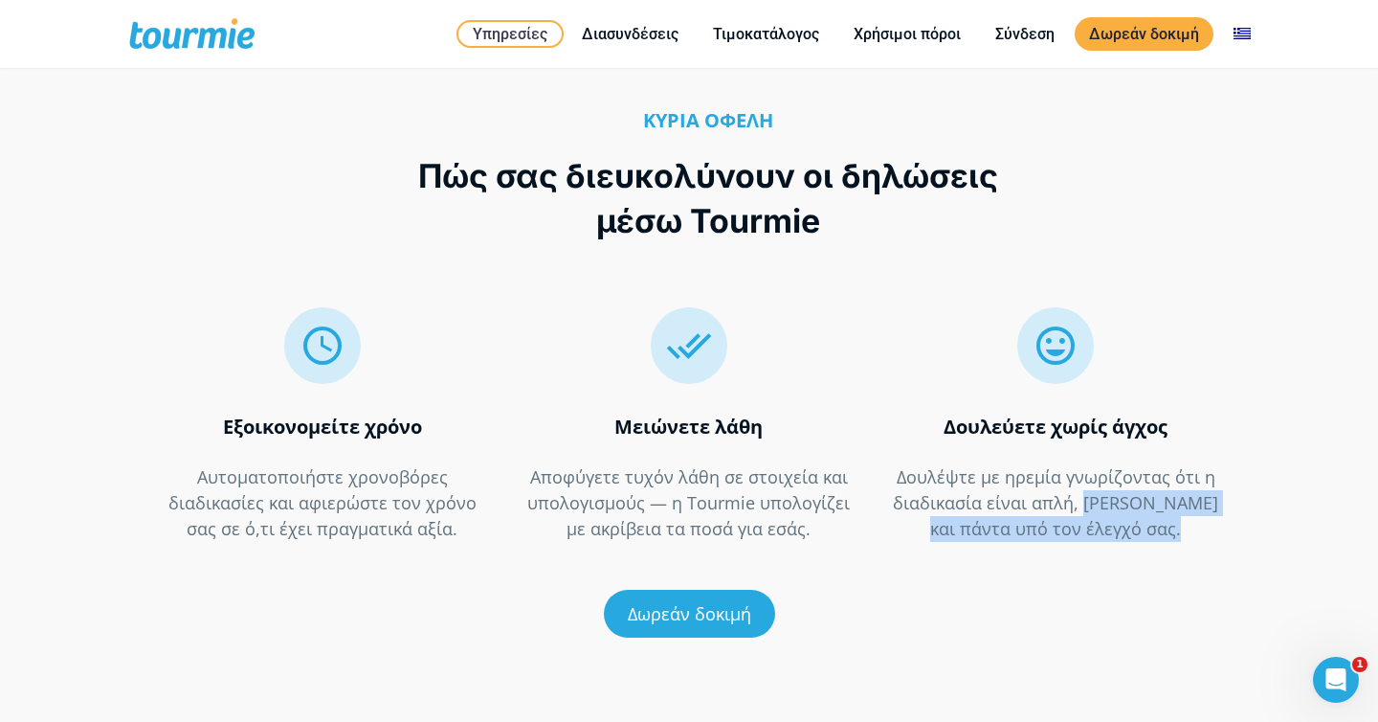
drag, startPoint x: 1085, startPoint y: 480, endPoint x: 1121, endPoint y: 520, distance: 52.9
click at [1121, 520] on div "  Δουλεύετε χωρίς άγχος Δουλέψτε με ηρεμία γνωρίζοντας ότι η διαδικασία είναι…" at bounding box center [1056, 417] width 367 height 287
copy p "καθοδηγούμενη και πάντα υπό τον έλεγχό σας."
